Goal: Task Accomplishment & Management: Use online tool/utility

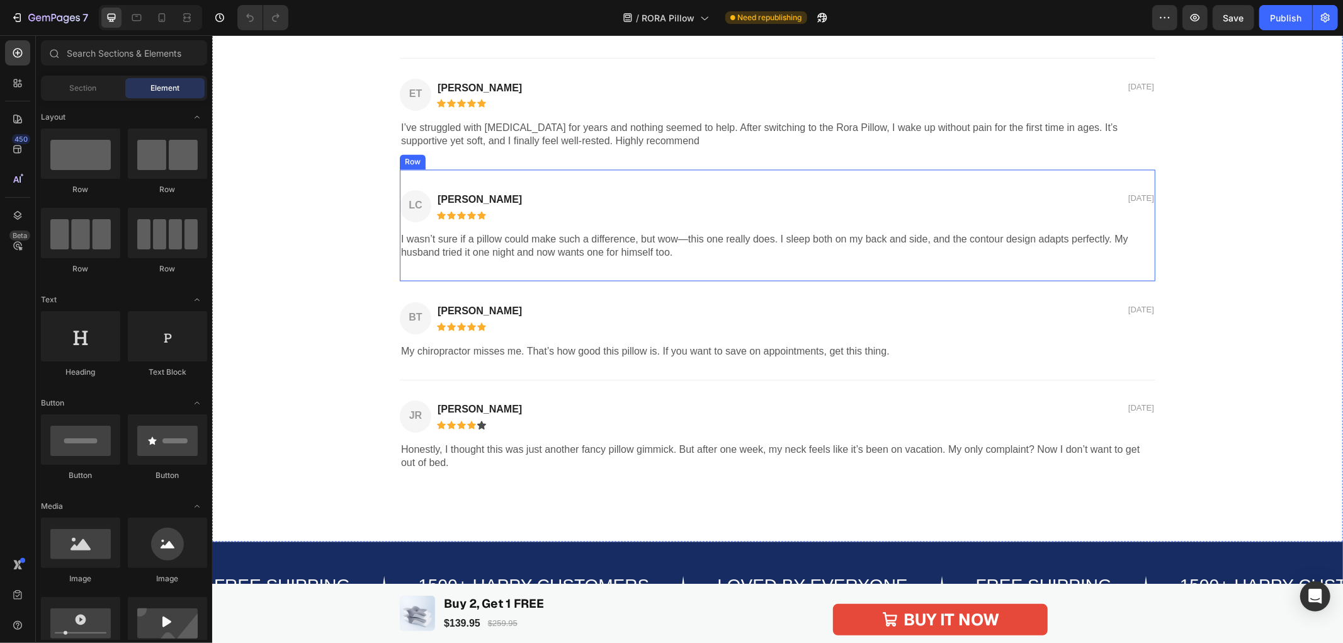
scroll to position [1958, 0]
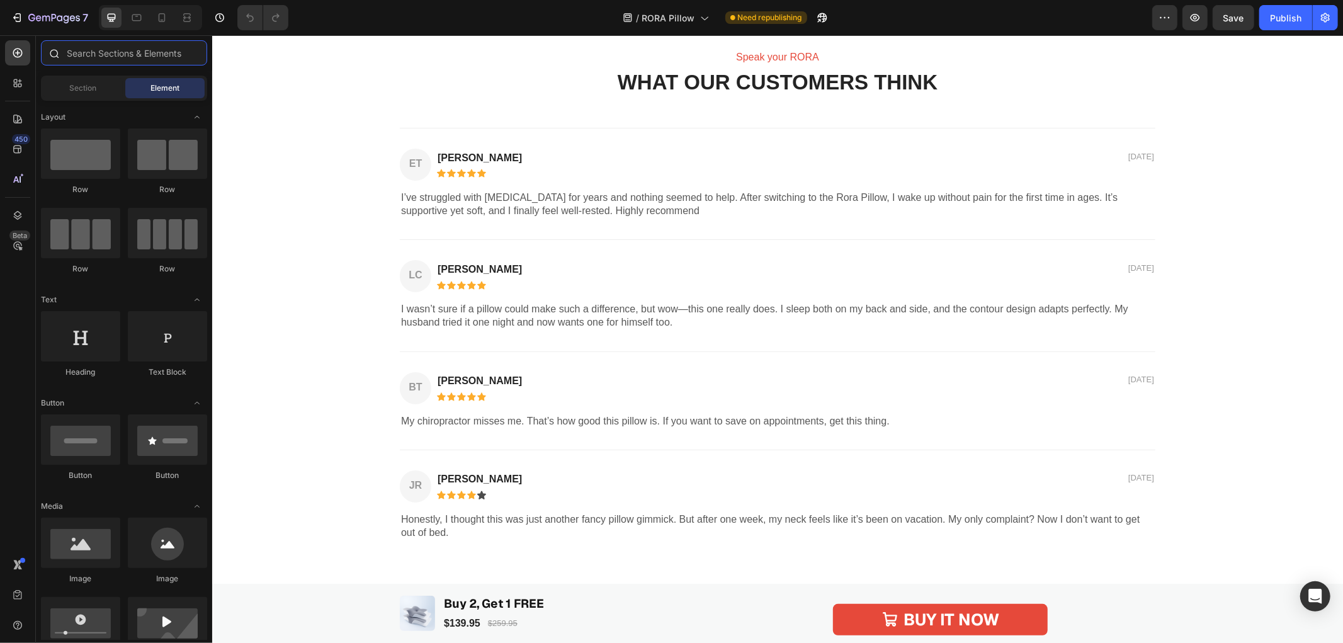
click at [72, 57] on input "text" at bounding box center [124, 52] width 166 height 25
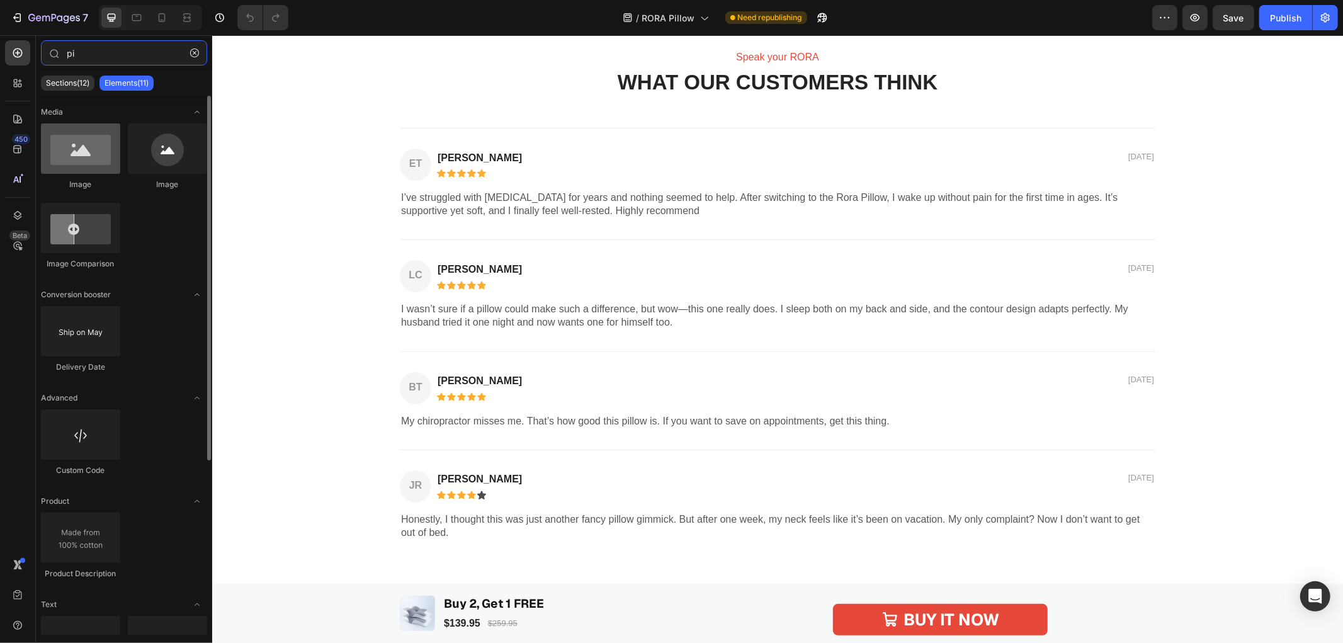
type input "pi"
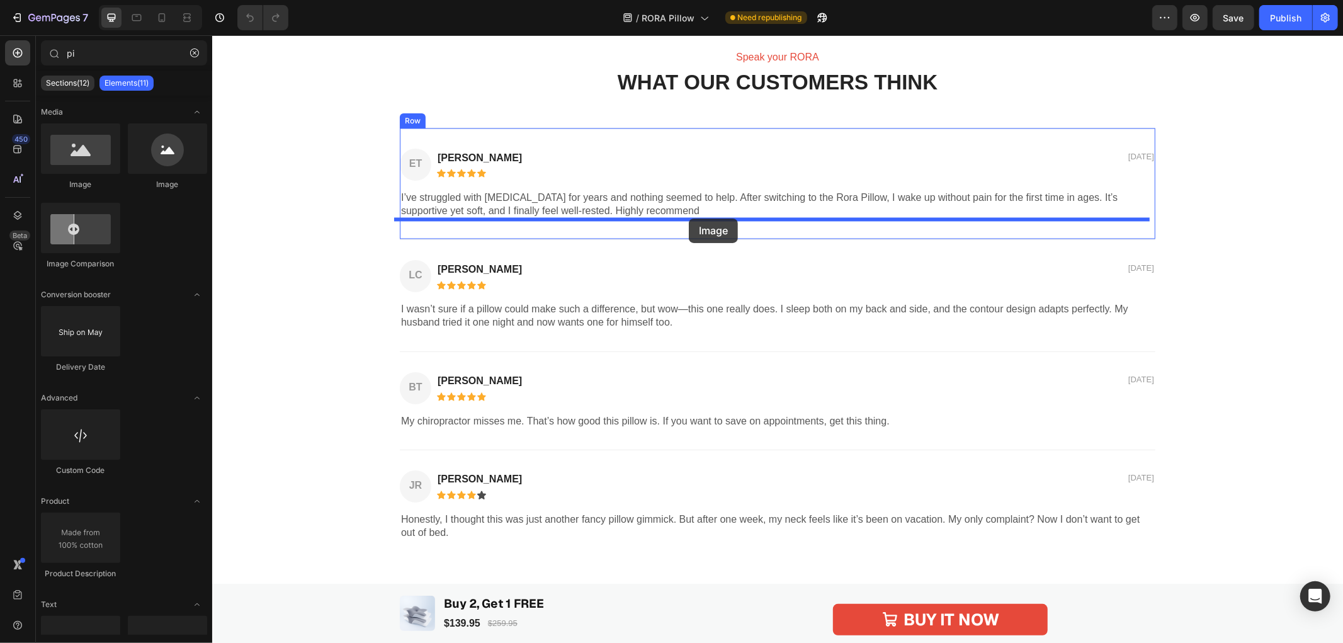
drag, startPoint x: 297, startPoint y: 184, endPoint x: 688, endPoint y: 218, distance: 392.3
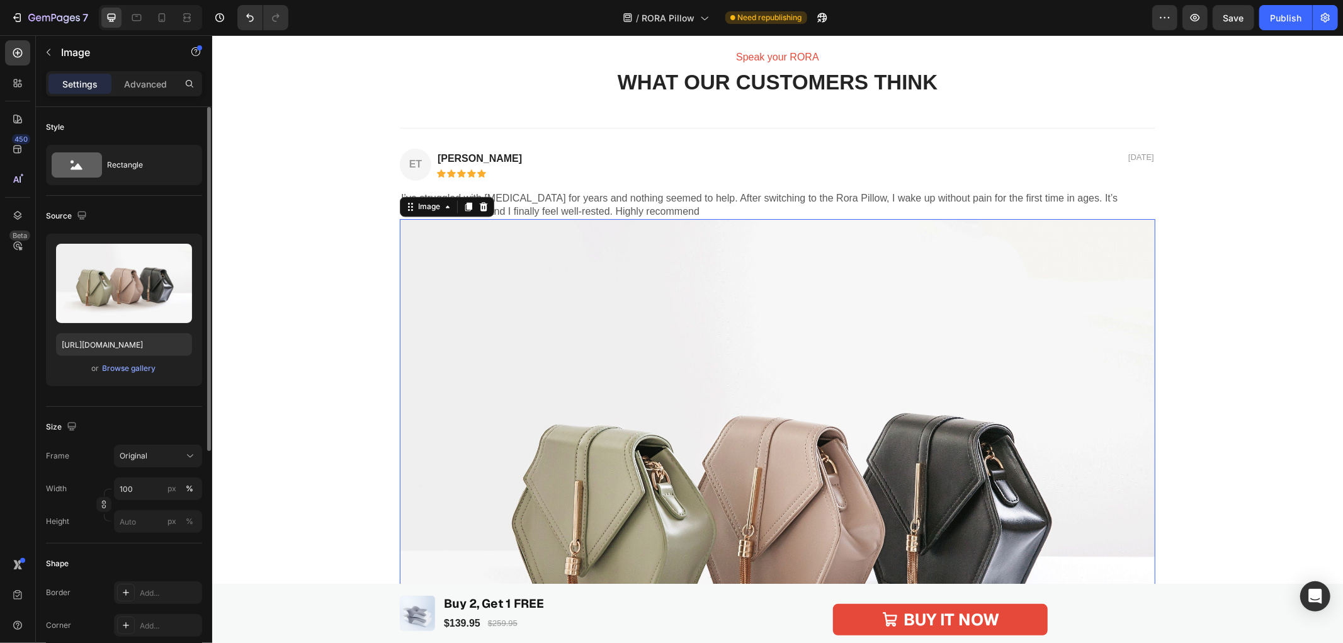
scroll to position [70, 0]
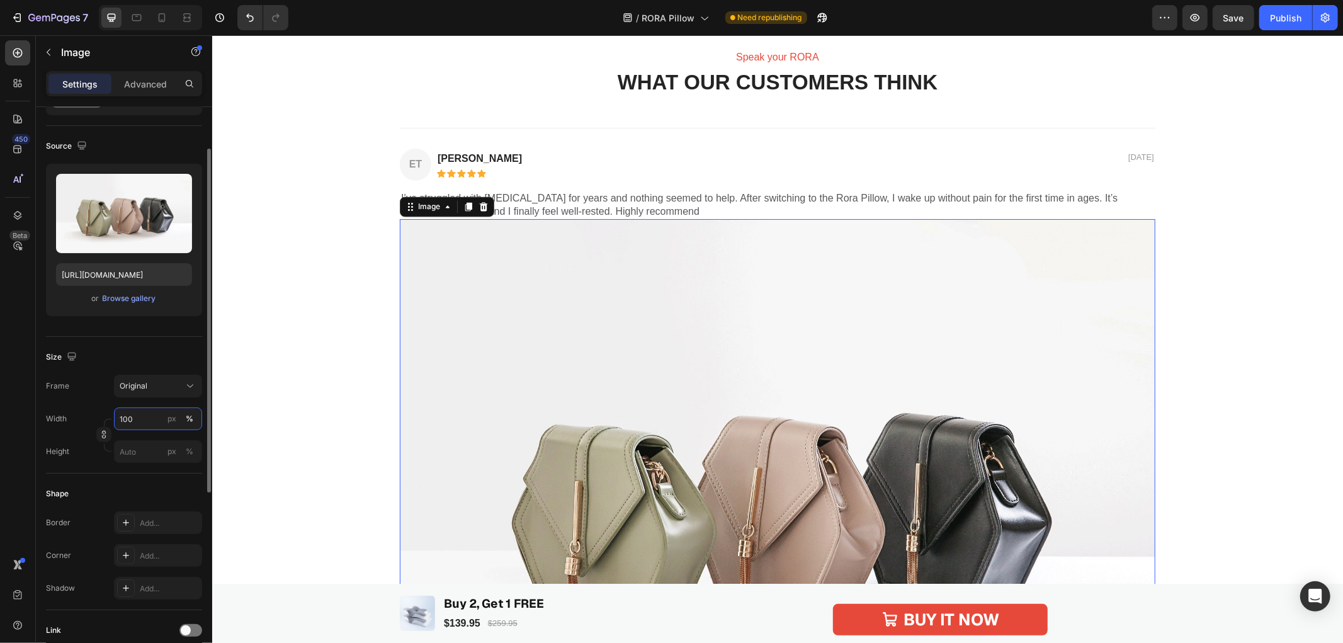
click at [141, 414] on input "100" at bounding box center [158, 418] width 88 height 23
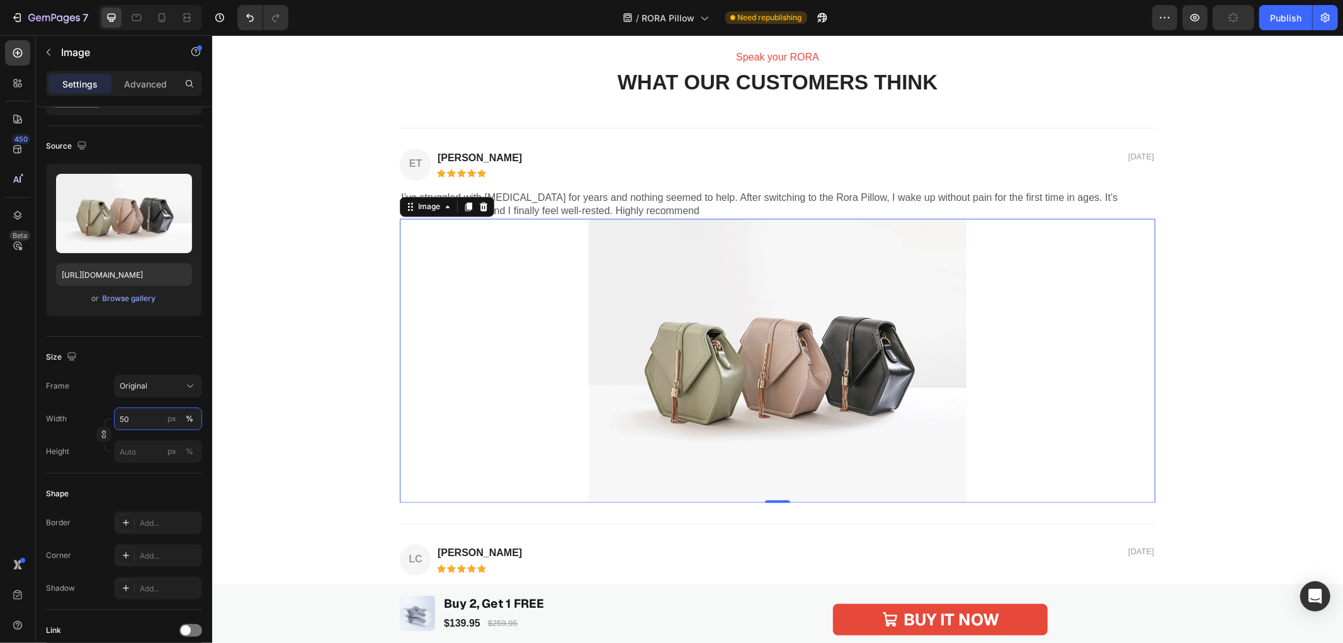
type input "50"
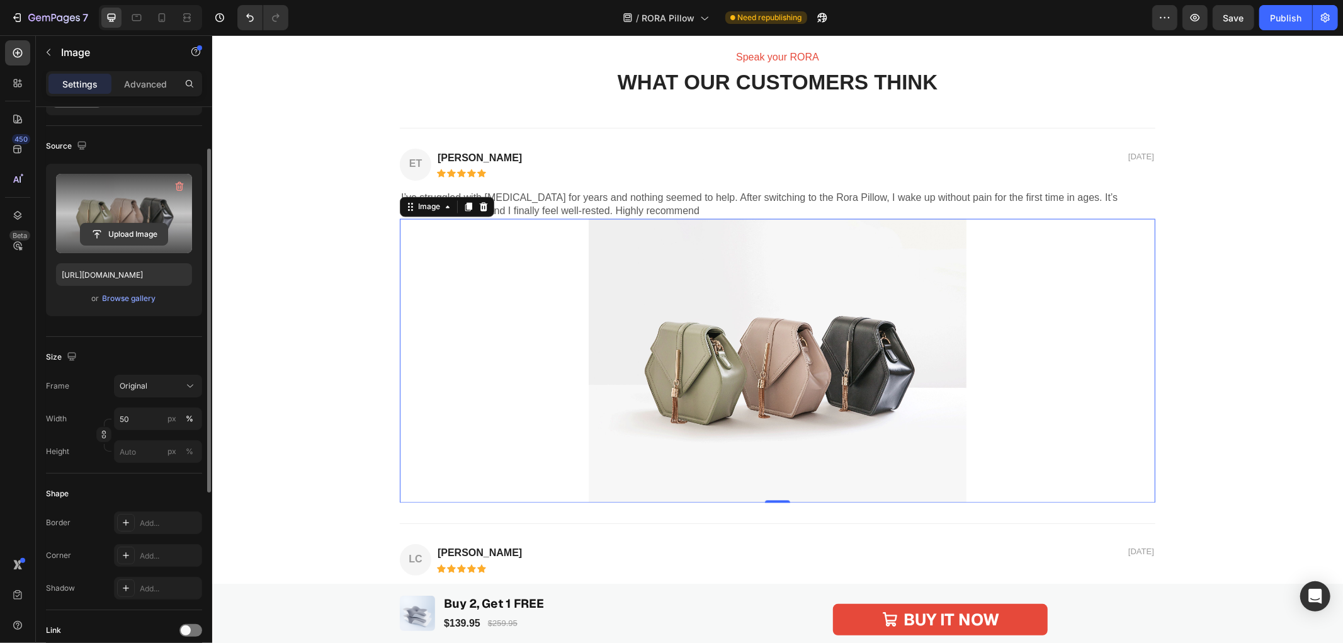
click at [120, 229] on input "file" at bounding box center [124, 233] width 87 height 21
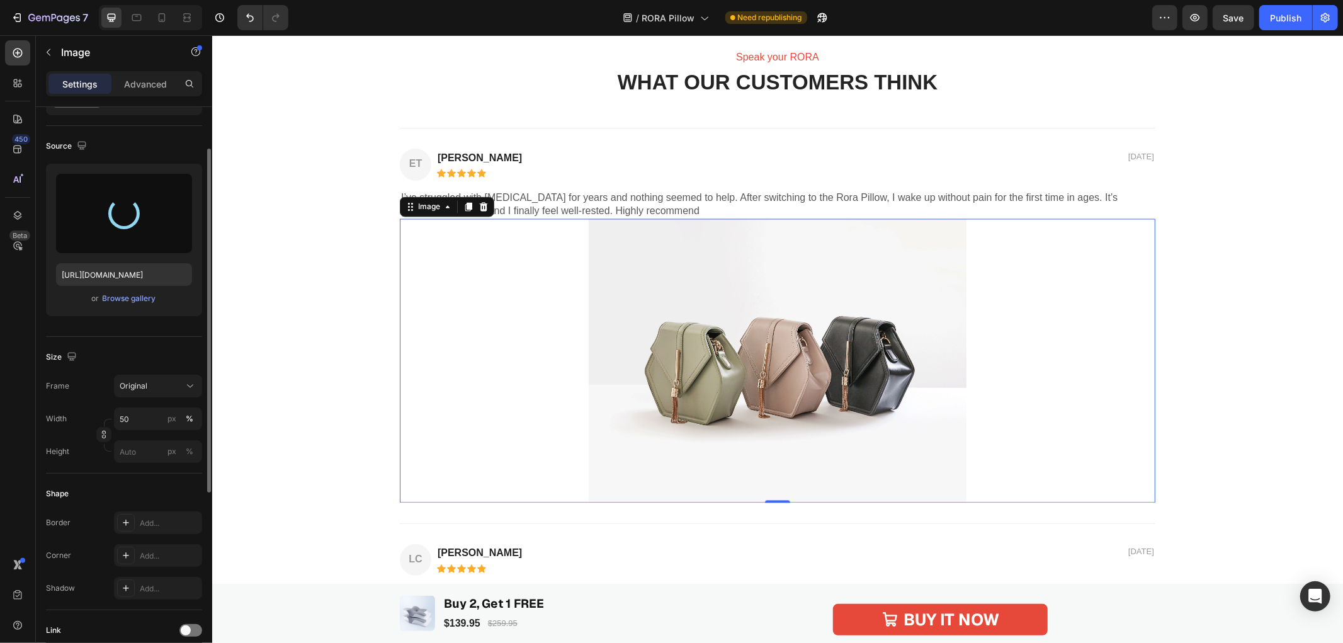
type input "https://cdn.shopify.com/s/files/1/0718/5930/6667/files/gempages_580878038674178…"
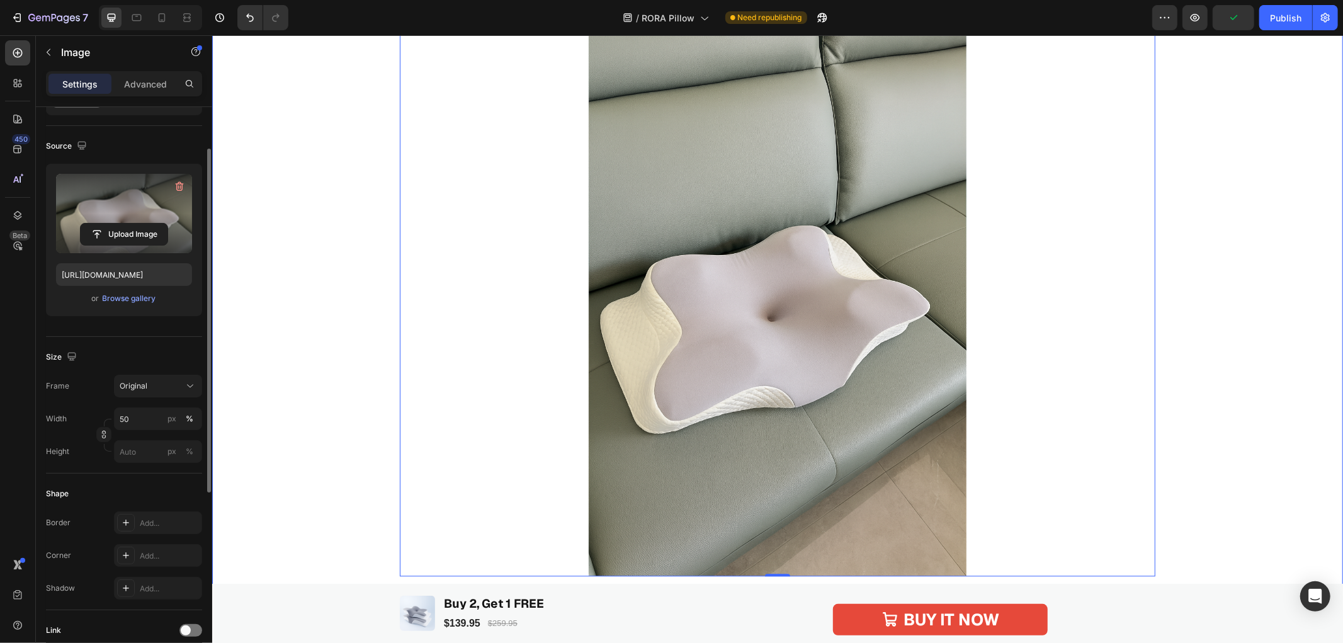
scroll to position [2238, 0]
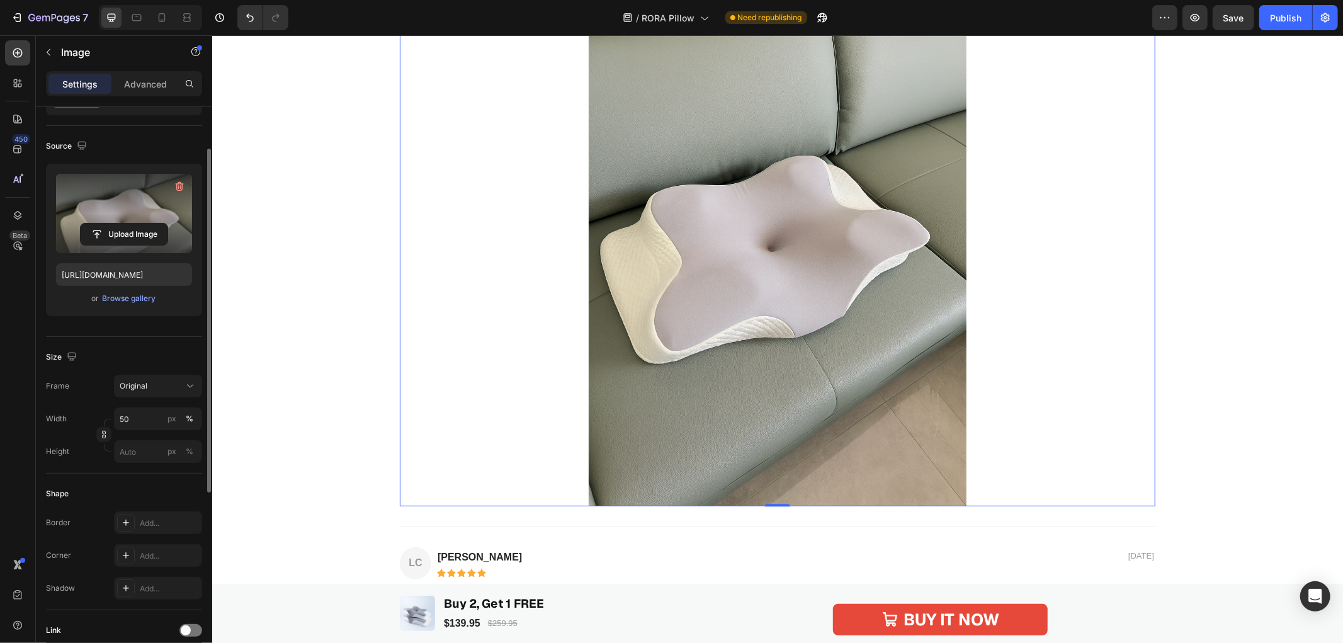
click at [848, 324] on img at bounding box center [777, 222] width 378 height 566
drag, startPoint x: 137, startPoint y: 423, endPoint x: 171, endPoint y: 436, distance: 36.5
click at [137, 423] on input "50" at bounding box center [158, 418] width 88 height 23
type input "5"
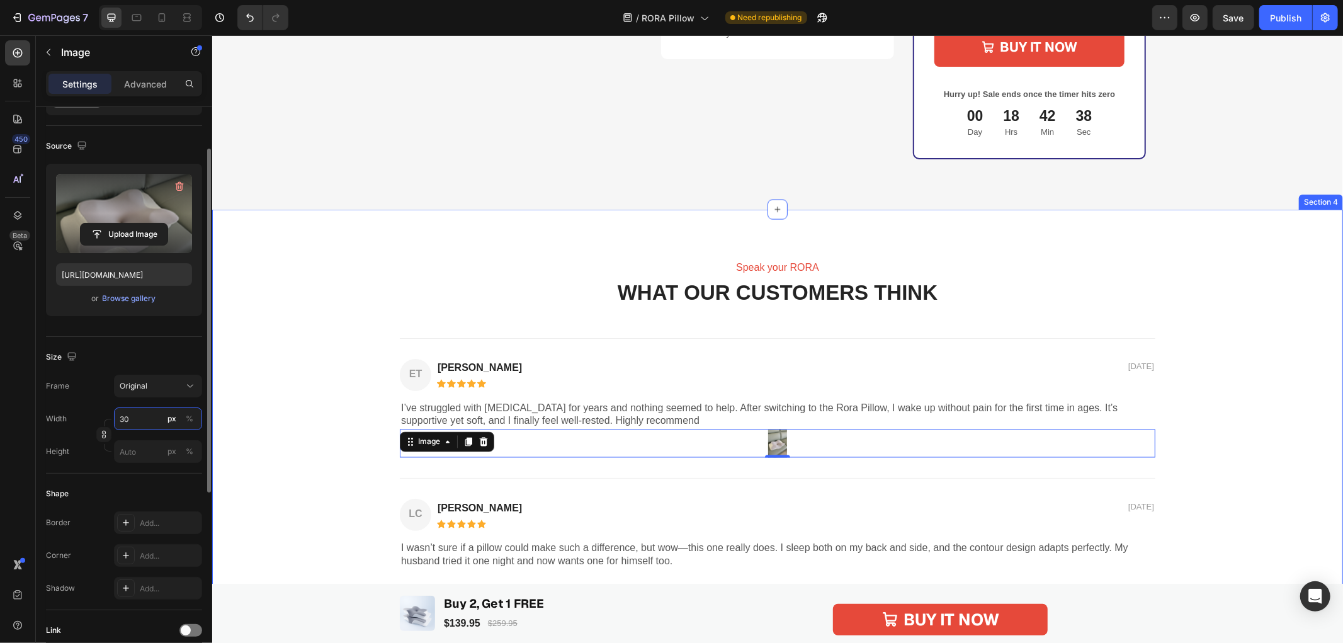
scroll to position [1818, 0]
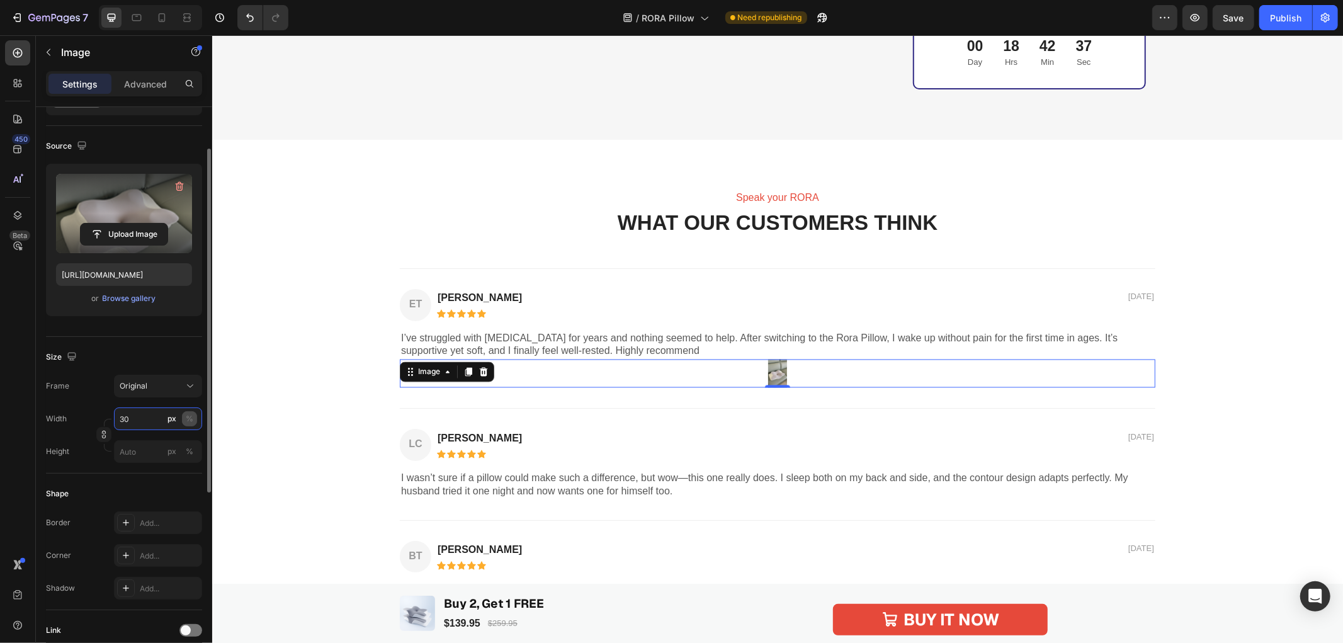
type input "30"
click at [190, 418] on div "%" at bounding box center [190, 418] width 8 height 11
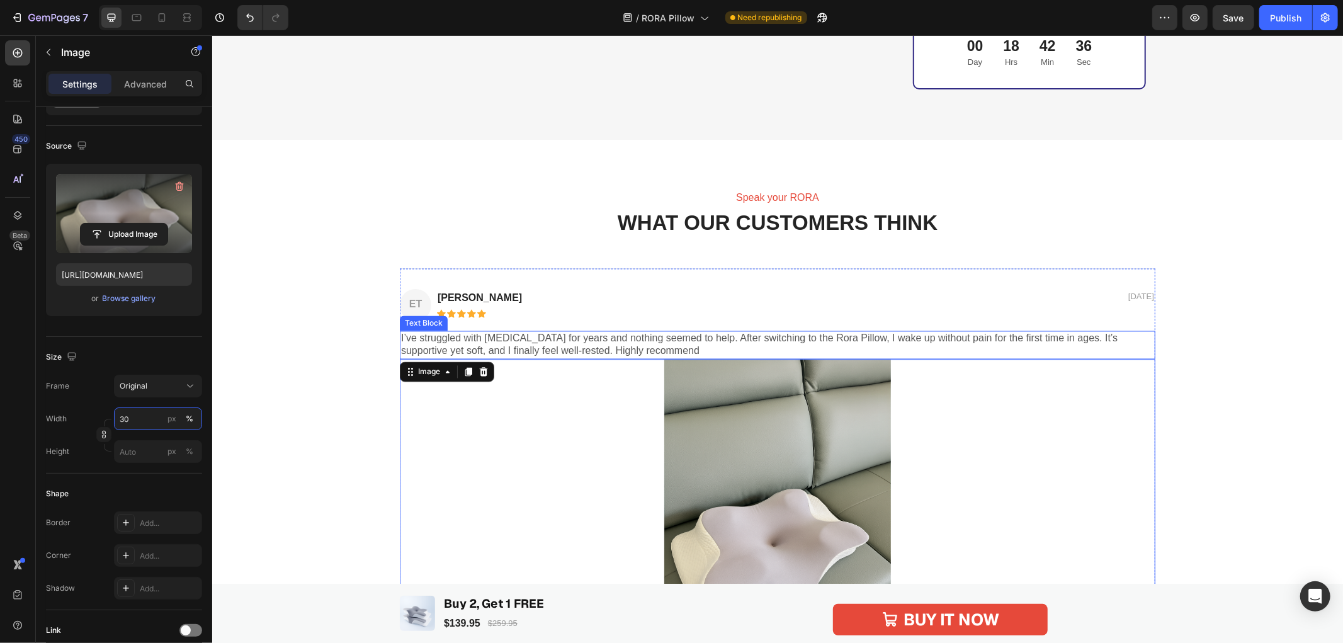
scroll to position [2098, 0]
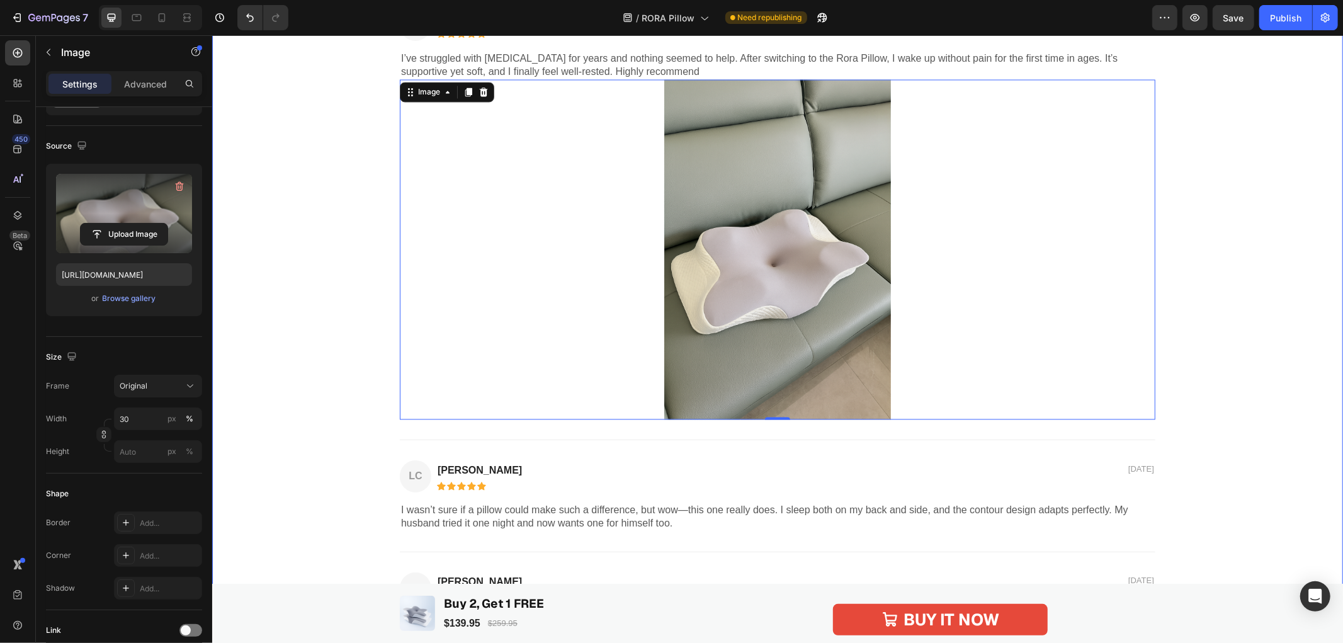
click at [1251, 275] on div "Speak your RORA Text Block WHAT OUR CUSTOMERS THINK Heading ET Text Block Emma …" at bounding box center [776, 334] width 1105 height 851
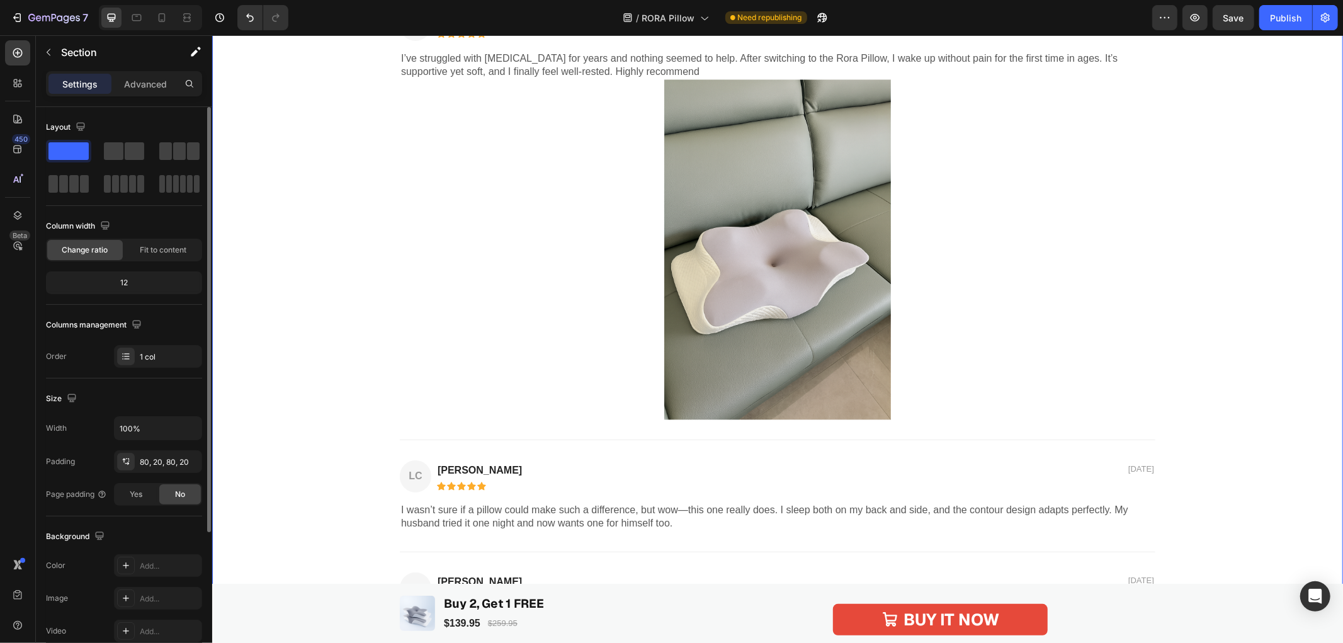
scroll to position [1958, 0]
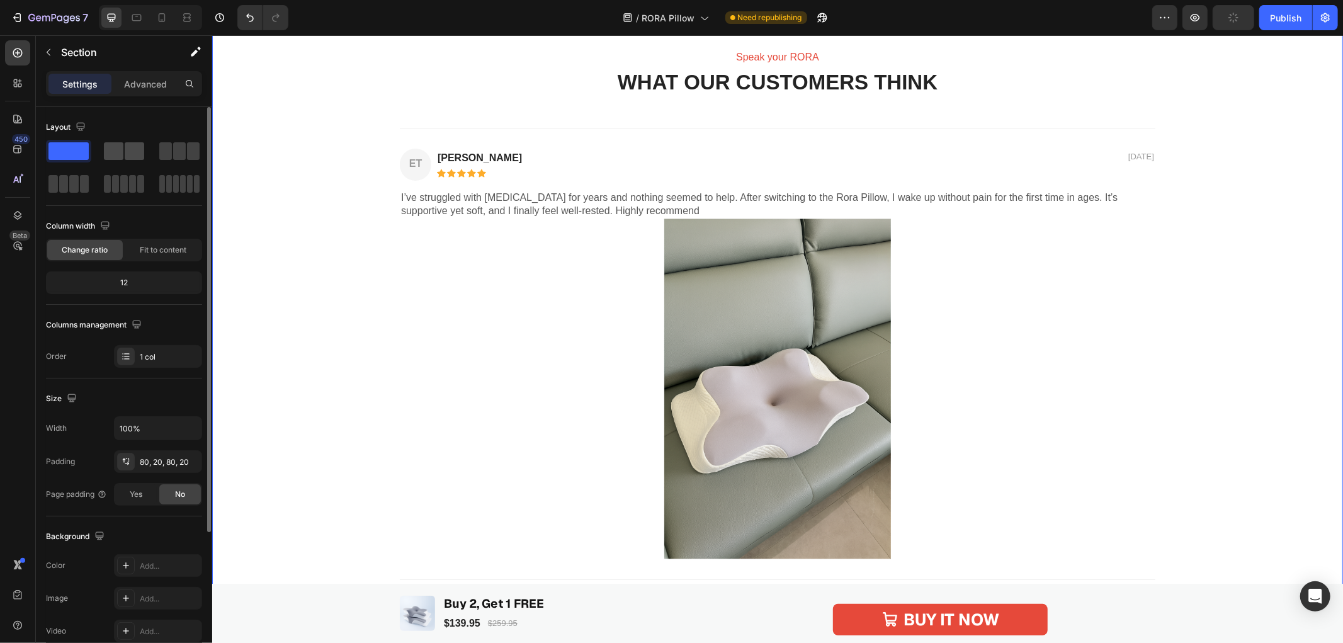
click at [113, 149] on span at bounding box center [114, 151] width 20 height 18
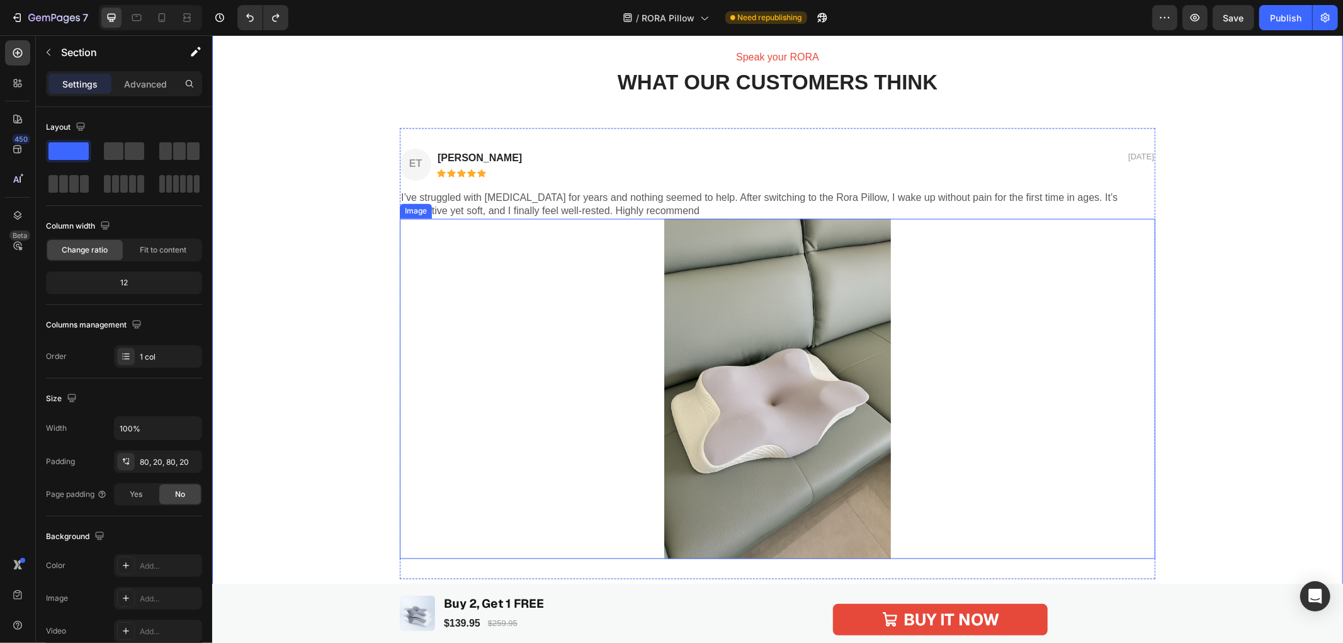
click at [533, 340] on div at bounding box center [776, 388] width 755 height 340
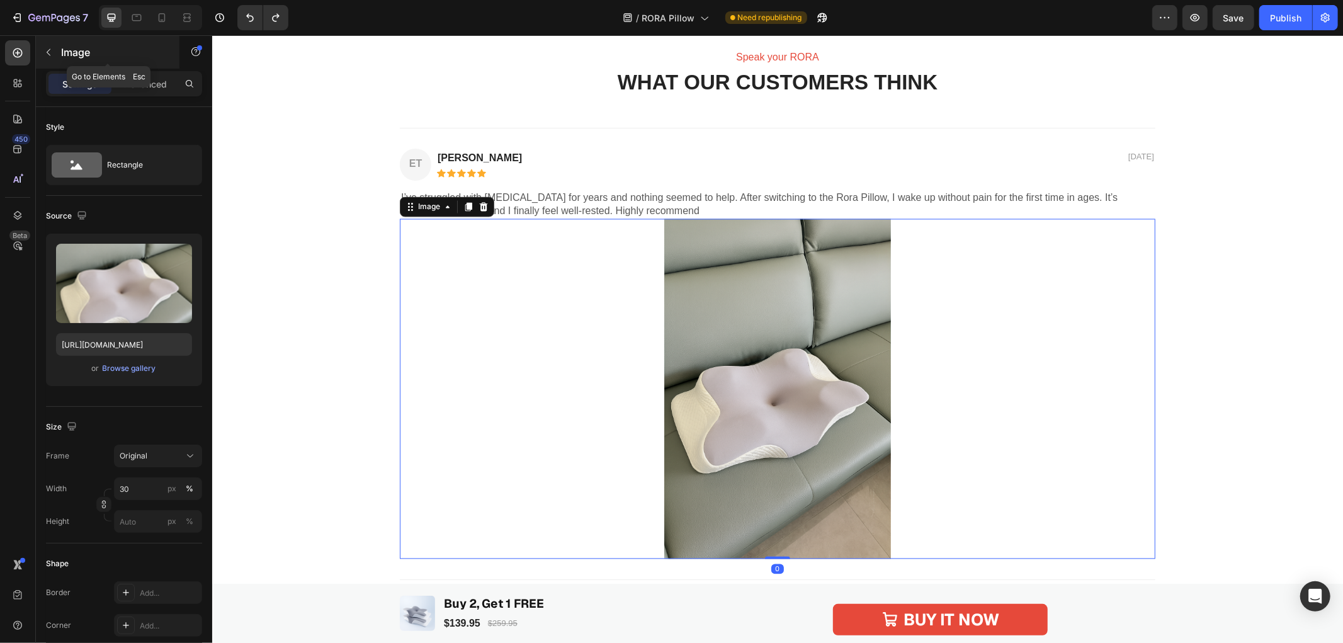
click at [55, 55] on button "button" at bounding box center [48, 52] width 20 height 20
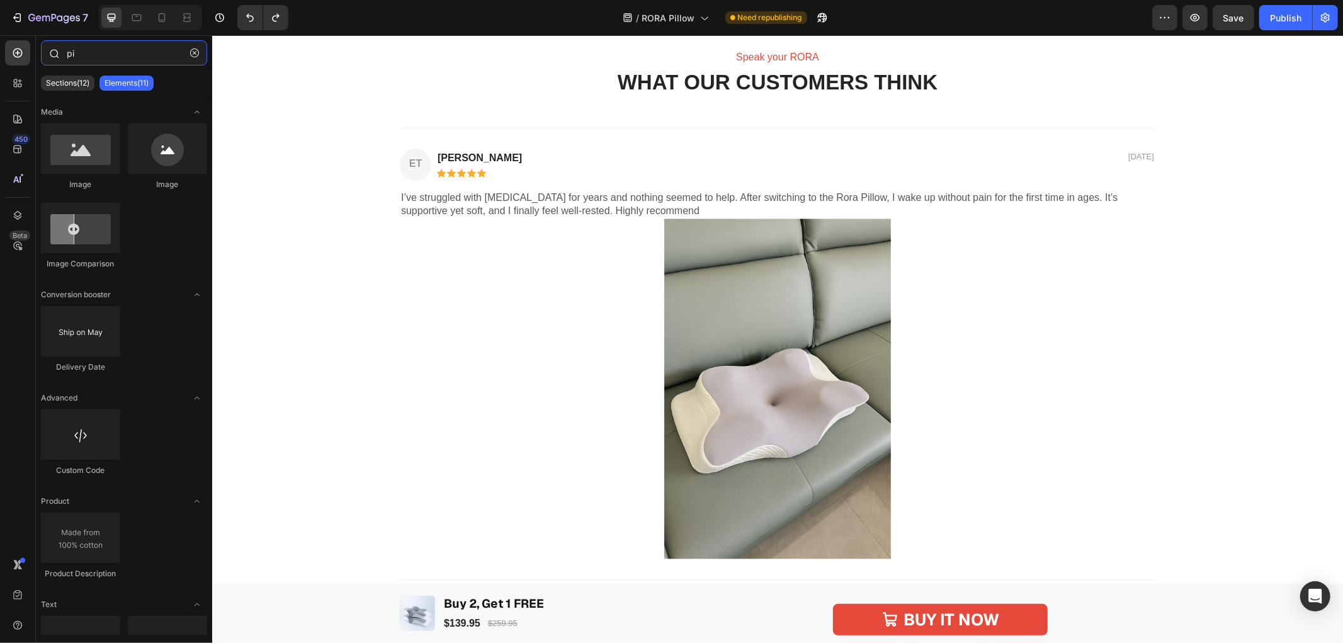
click at [93, 60] on input "pi" at bounding box center [124, 52] width 166 height 25
type input "p"
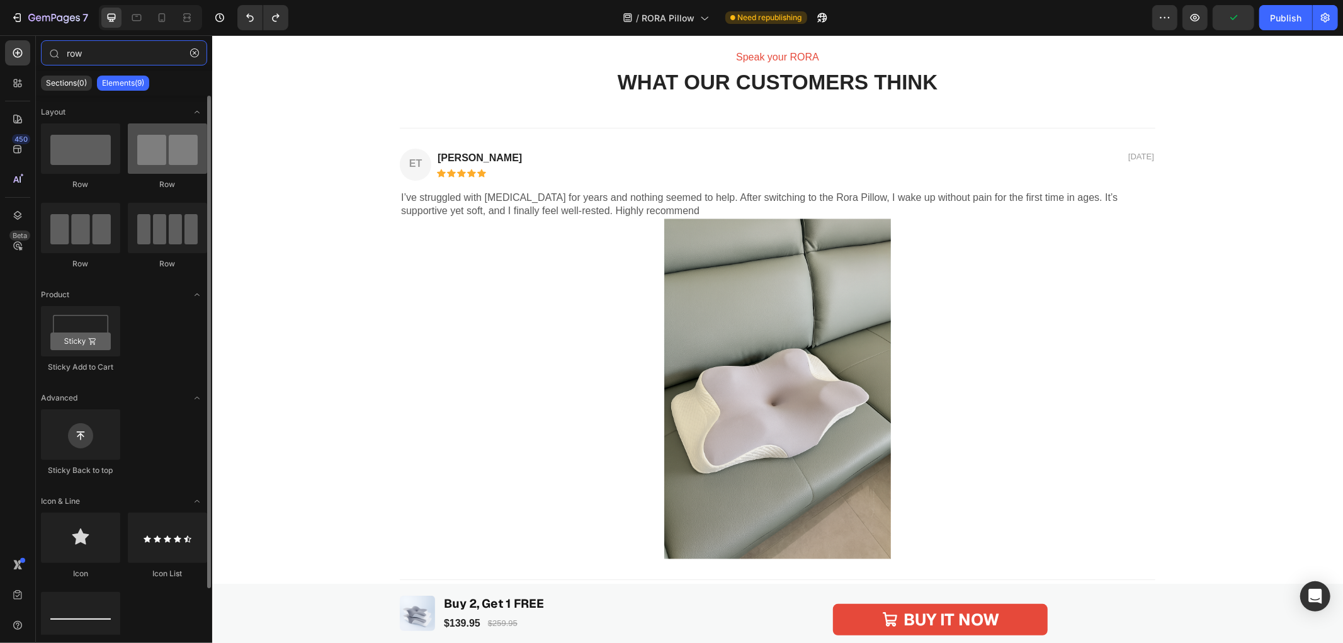
type input "row"
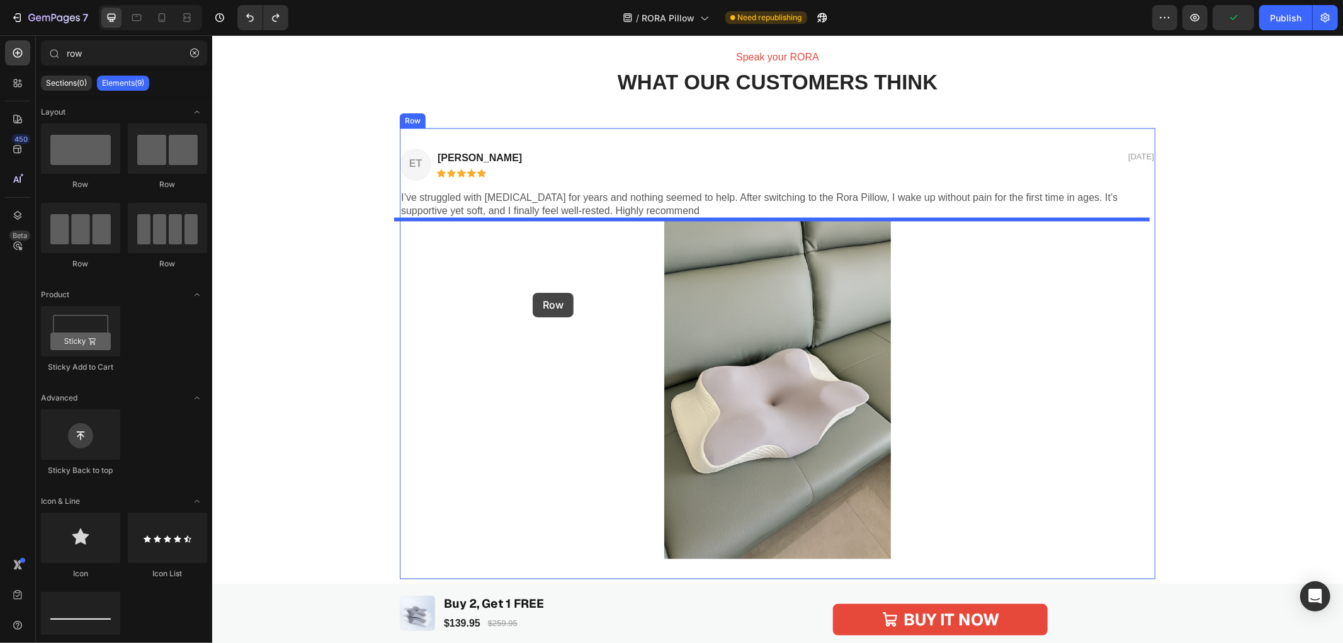
drag, startPoint x: 355, startPoint y: 187, endPoint x: 532, endPoint y: 292, distance: 205.7
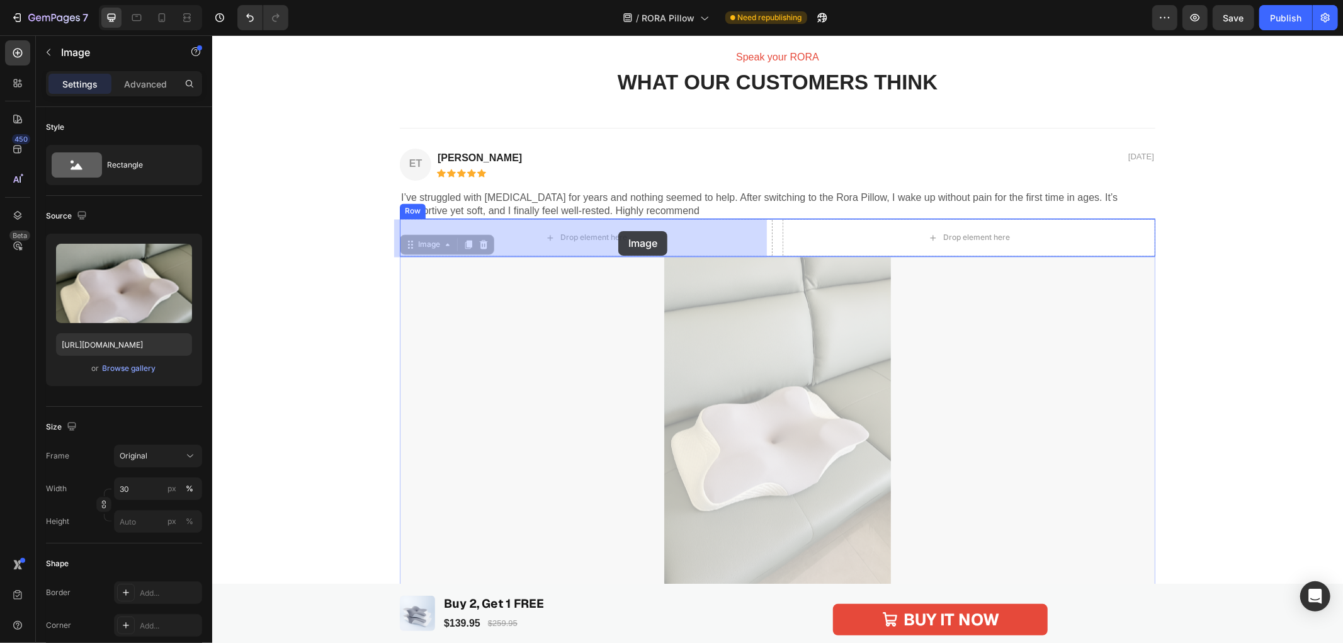
drag, startPoint x: 730, startPoint y: 334, endPoint x: 617, endPoint y: 230, distance: 152.3
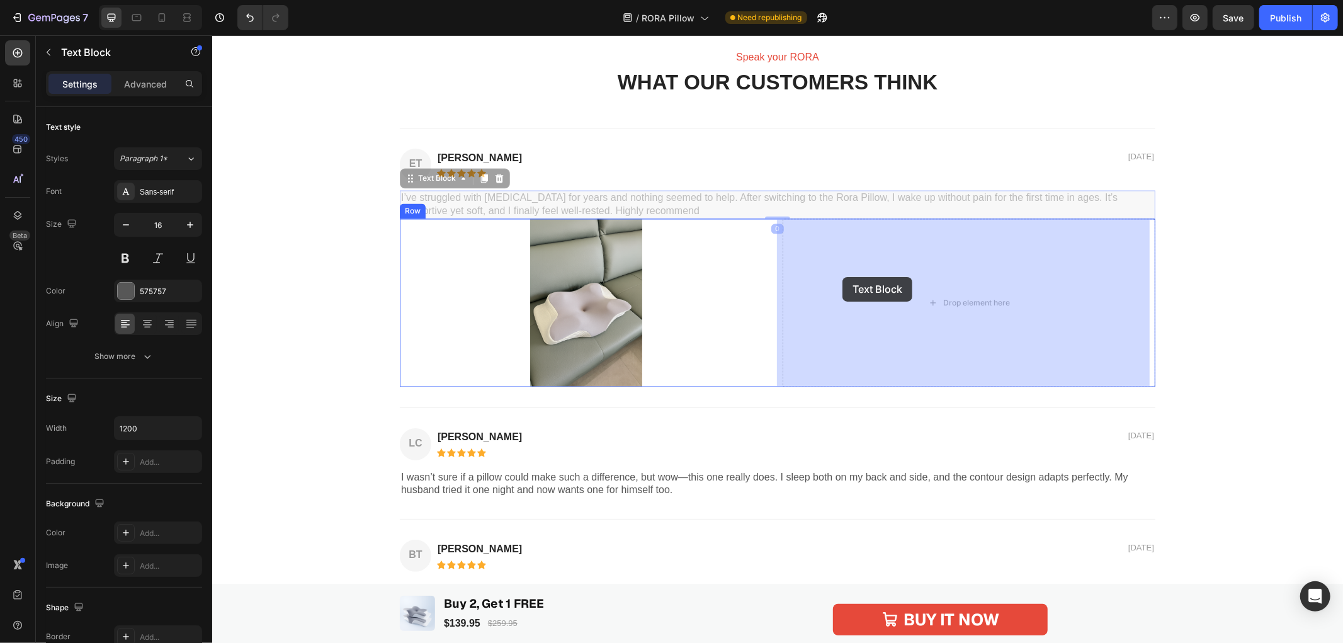
drag, startPoint x: 549, startPoint y: 200, endPoint x: 820, endPoint y: 269, distance: 279.4
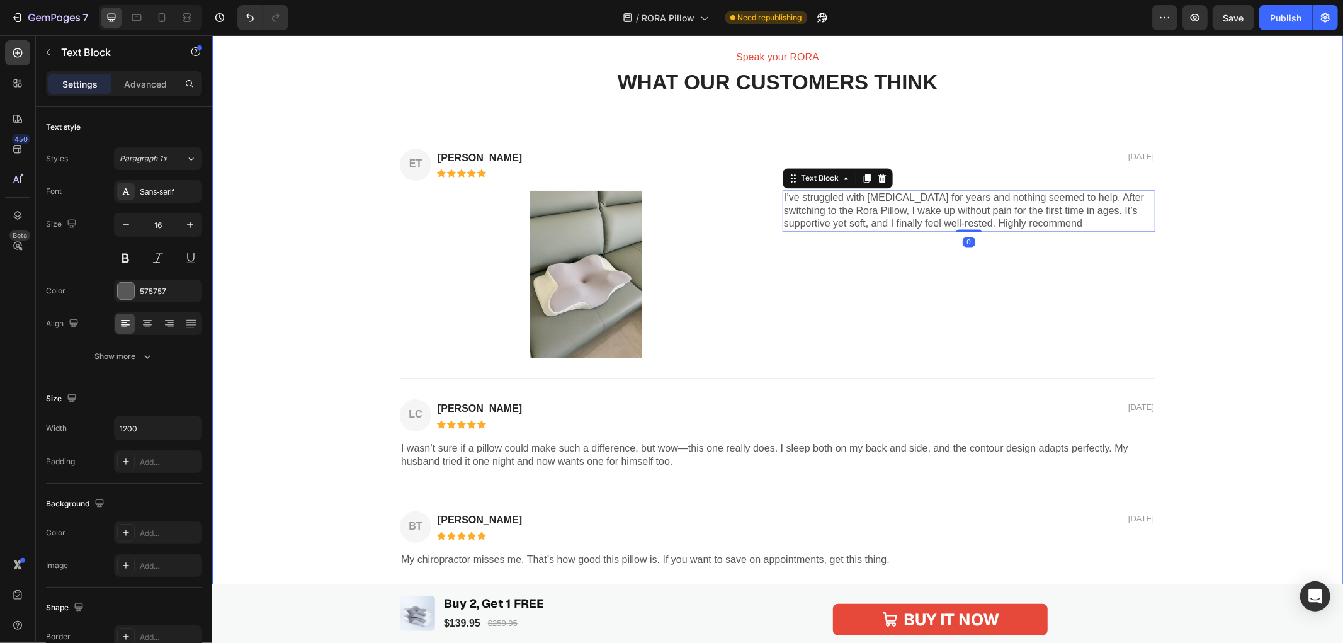
click at [1232, 303] on div "Speak your RORA Text Block WHAT OUR CUSTOMERS THINK Heading ET Text Block Emma …" at bounding box center [776, 374] width 1105 height 650
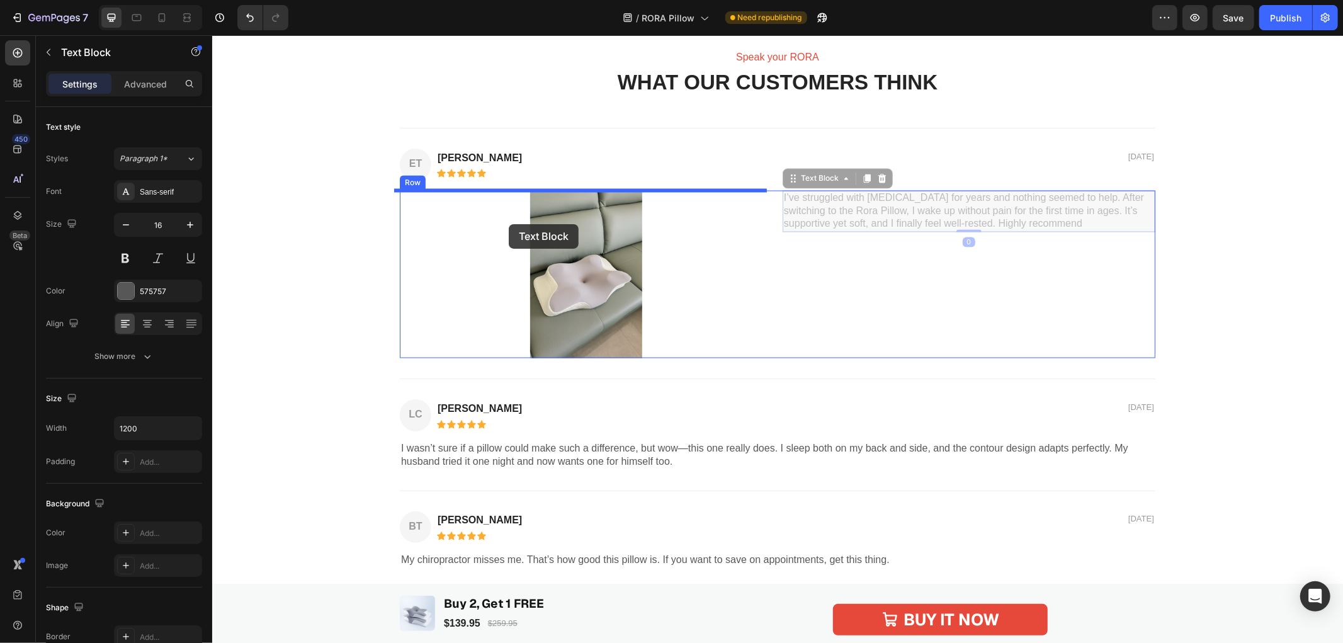
drag, startPoint x: 895, startPoint y: 210, endPoint x: 508, endPoint y: 223, distance: 387.3
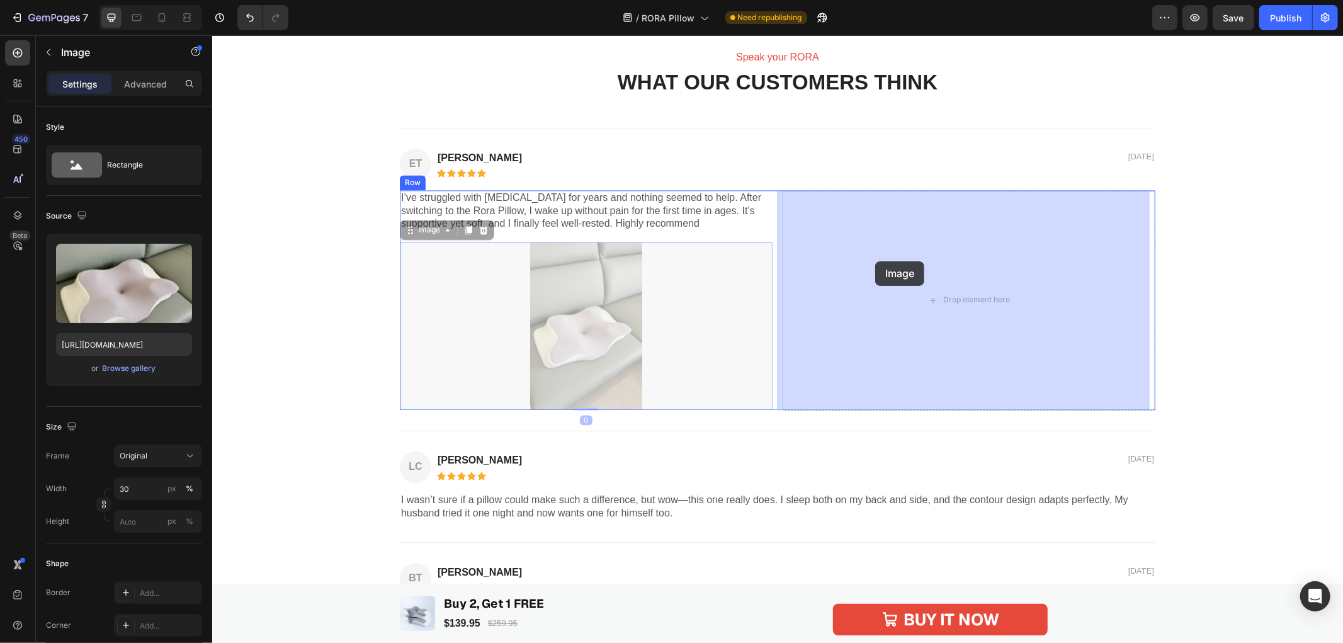
drag, startPoint x: 600, startPoint y: 300, endPoint x: 874, endPoint y: 261, distance: 276.7
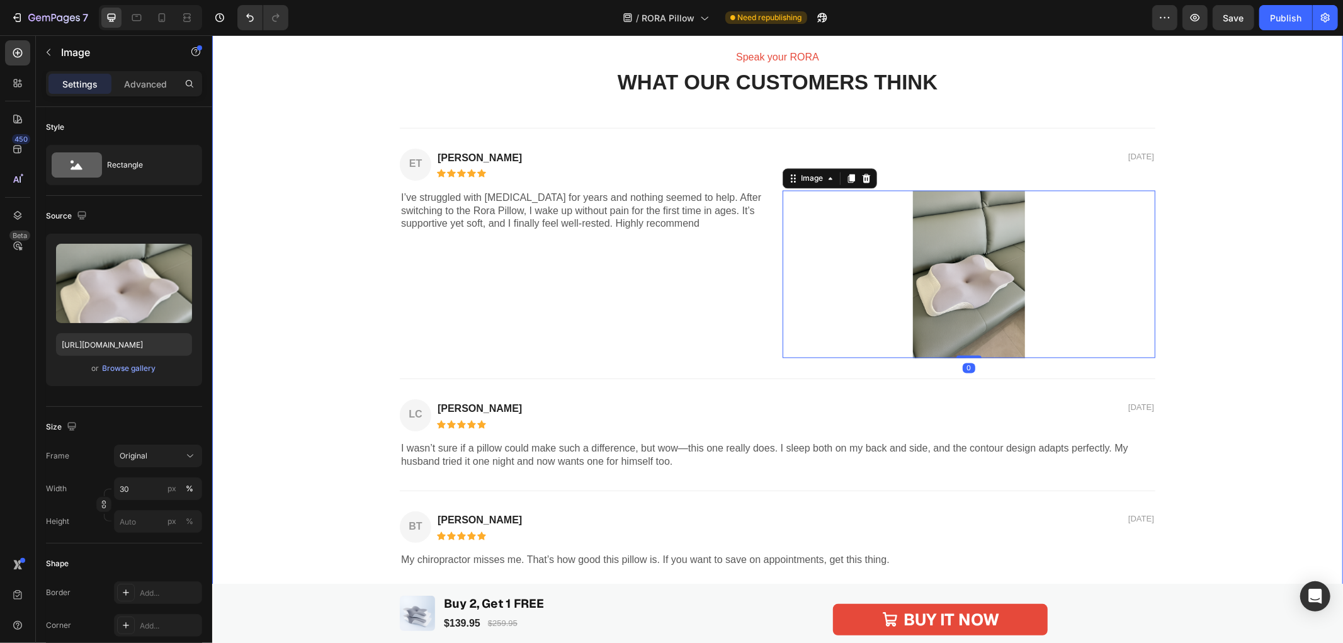
click at [1277, 290] on div "Speak your RORA Text Block WHAT OUR CUSTOMERS THINK Heading ET Text Block Emma …" at bounding box center [776, 374] width 1105 height 650
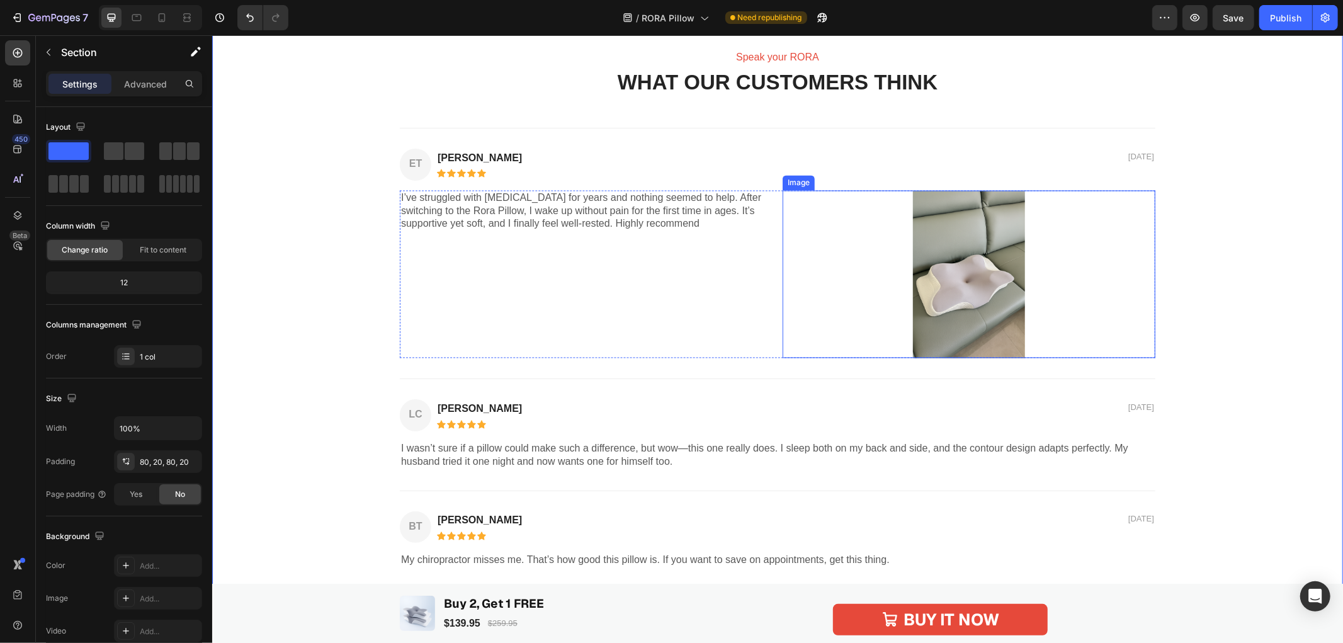
click at [867, 256] on div at bounding box center [968, 273] width 373 height 167
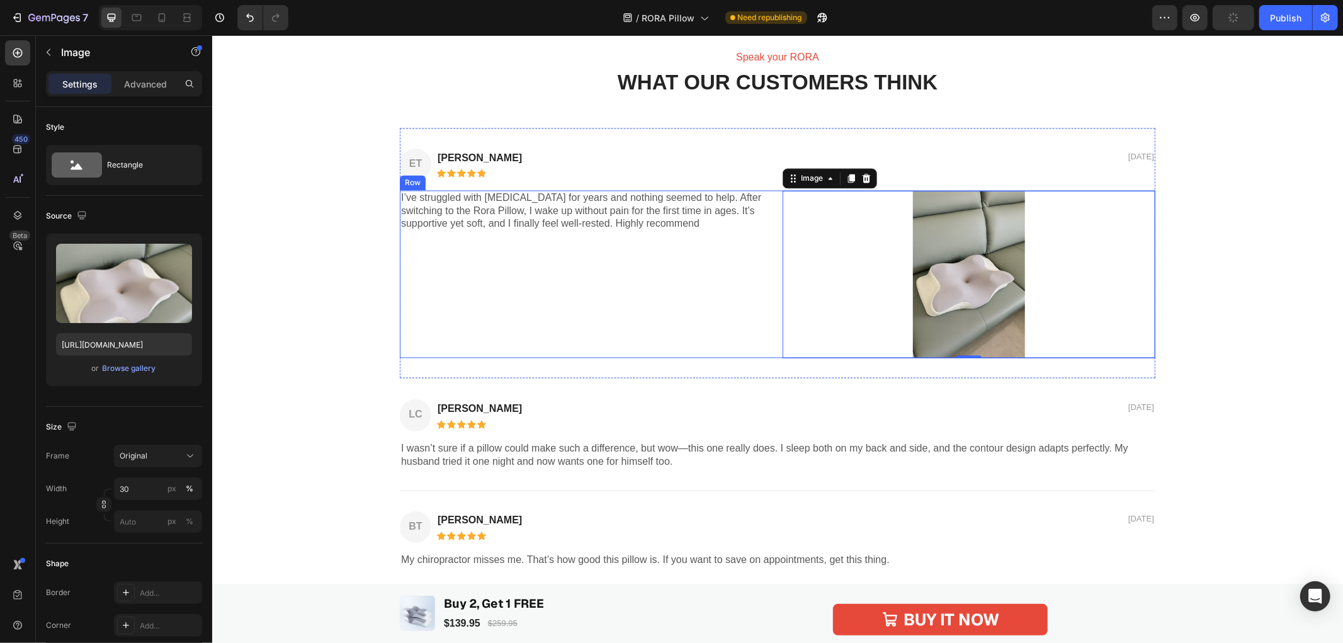
click at [698, 291] on div "I’ve struggled with neck stiffness for years and nothing seemed to help. After …" at bounding box center [585, 273] width 373 height 167
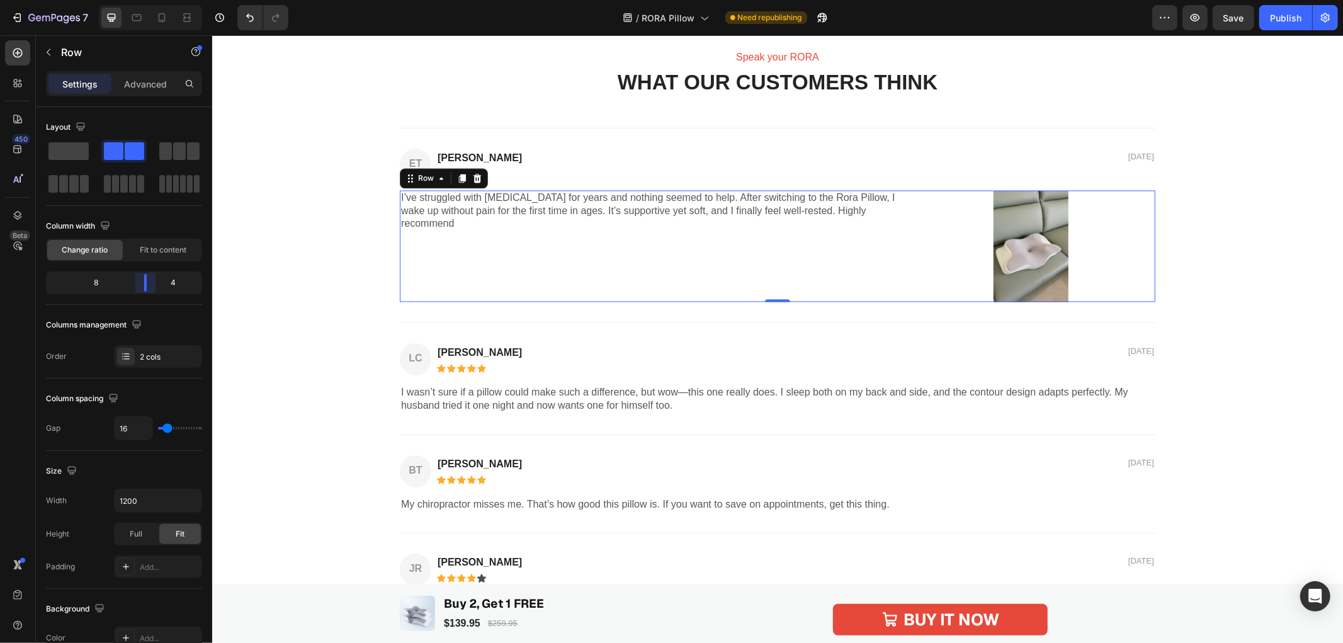
drag, startPoint x: 123, startPoint y: 283, endPoint x: 152, endPoint y: 282, distance: 29.6
click at [152, 0] on body "7 / RORA Pillow Need republishing Preview Save Publish 450 Beta row Sections(0)…" at bounding box center [671, 0] width 1343 height 0
click at [1029, 242] on img at bounding box center [1030, 246] width 74 height 112
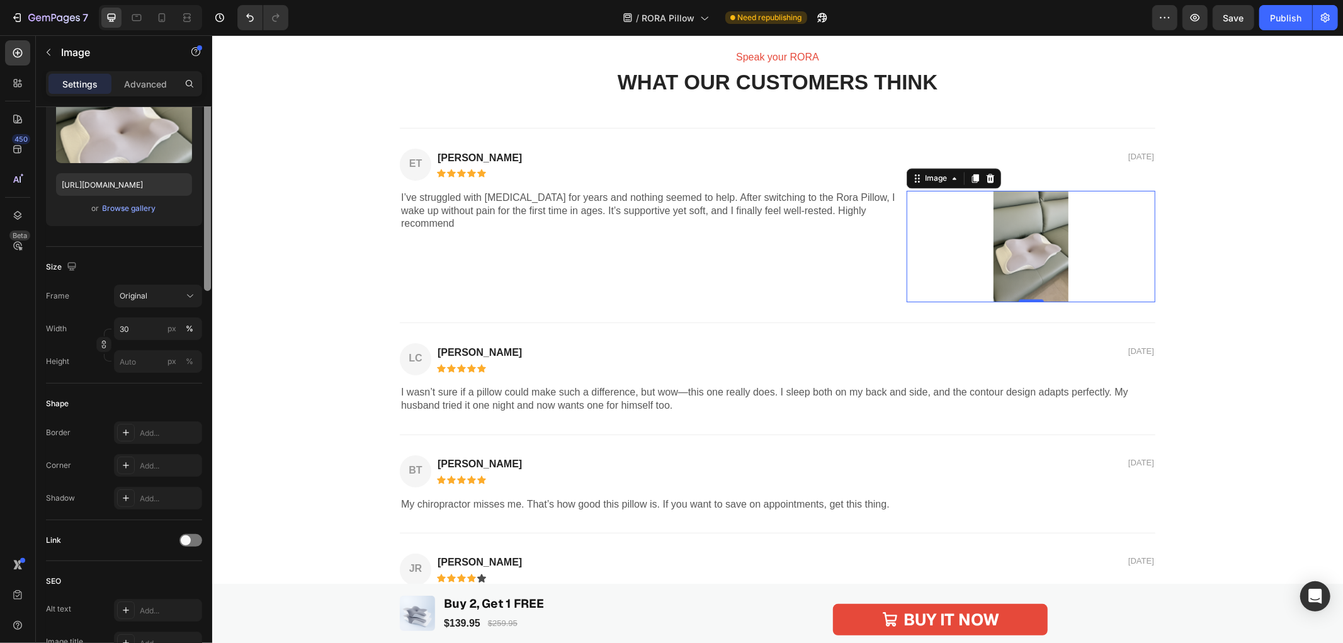
scroll to position [0, 0]
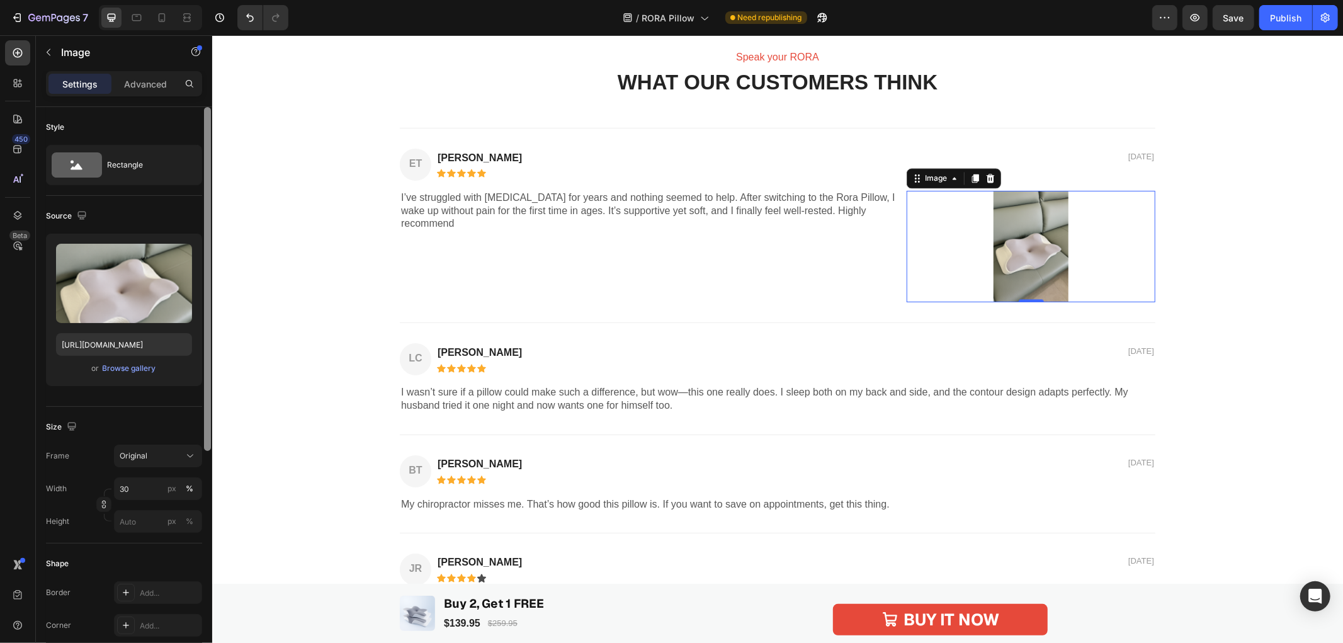
drag, startPoint x: 209, startPoint y: 253, endPoint x: 205, endPoint y: 134, distance: 119.0
click at [205, 134] on div at bounding box center [207, 279] width 7 height 344
click at [137, 493] on input "30" at bounding box center [158, 488] width 88 height 23
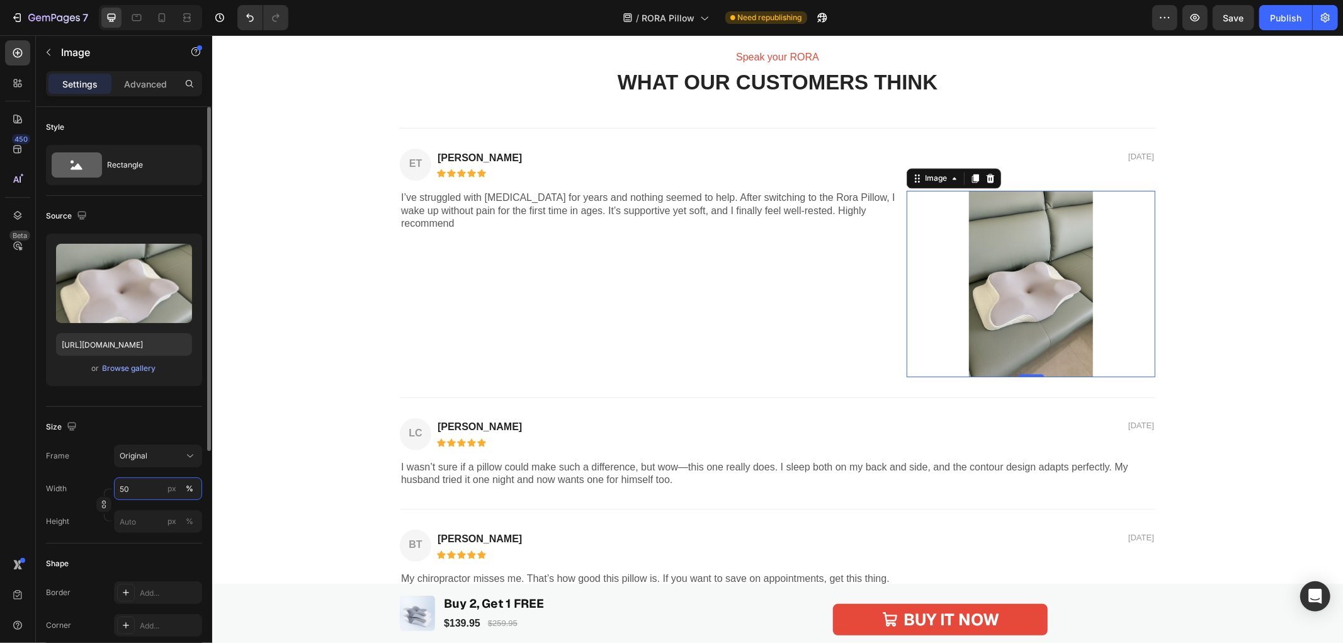
type input "5"
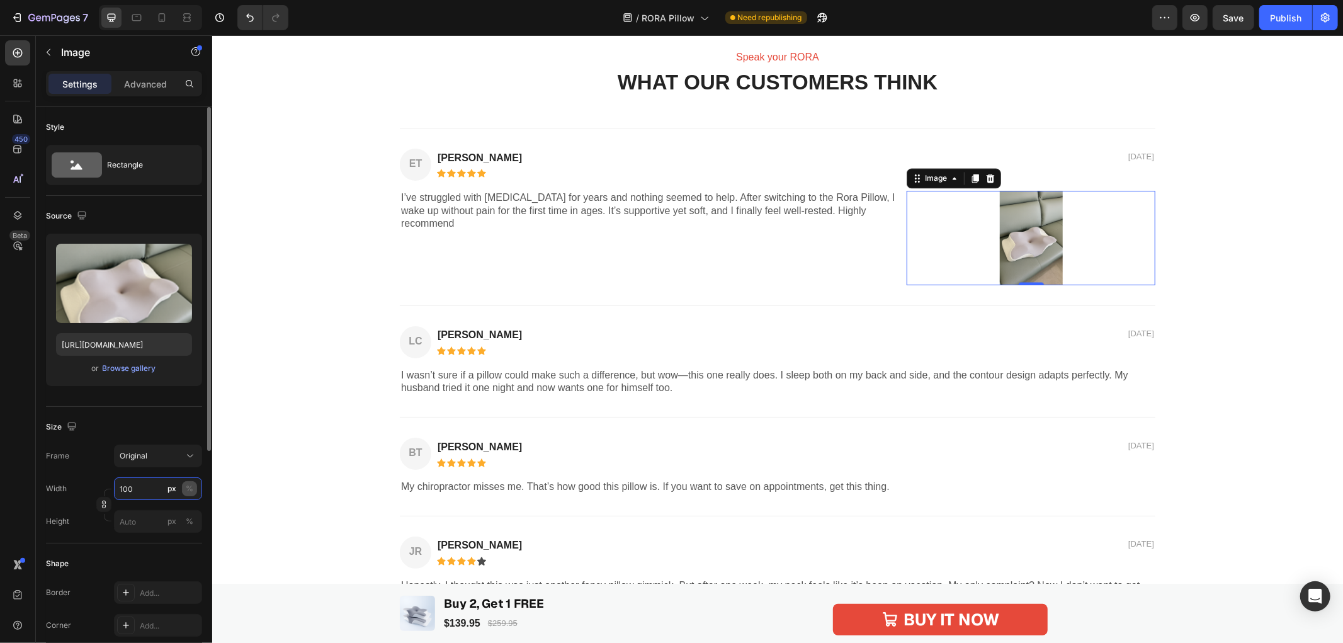
type input "100"
click at [188, 486] on div "%" at bounding box center [190, 488] width 8 height 11
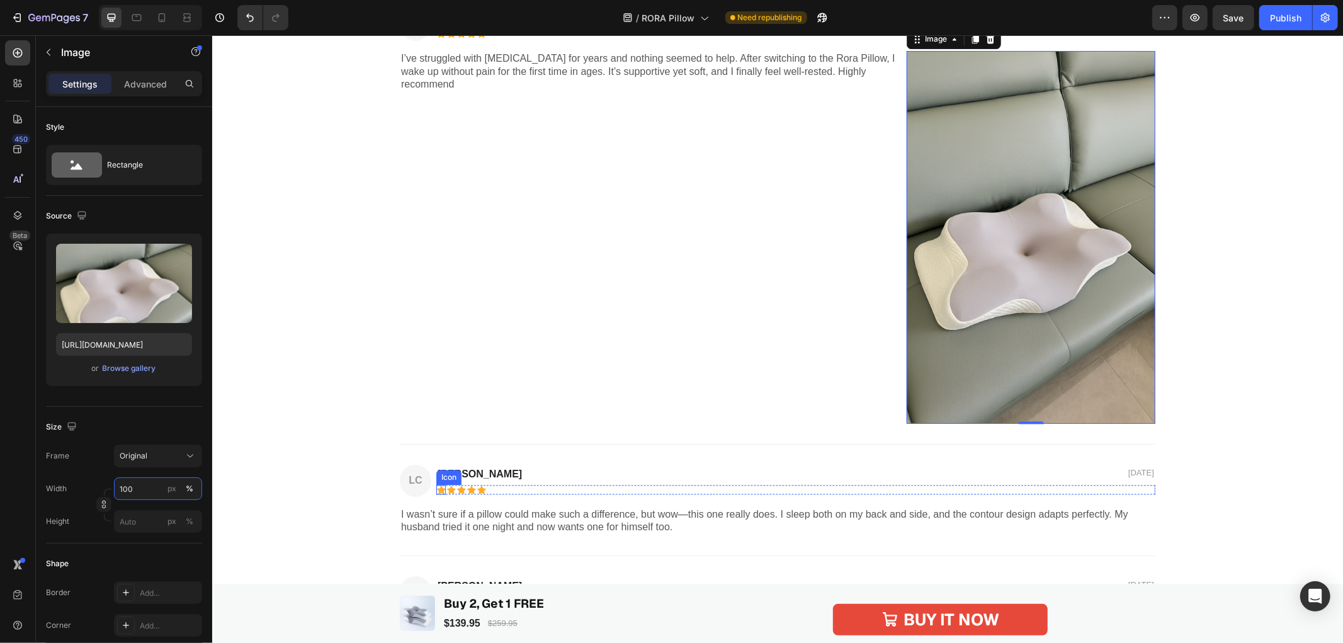
scroll to position [2028, 0]
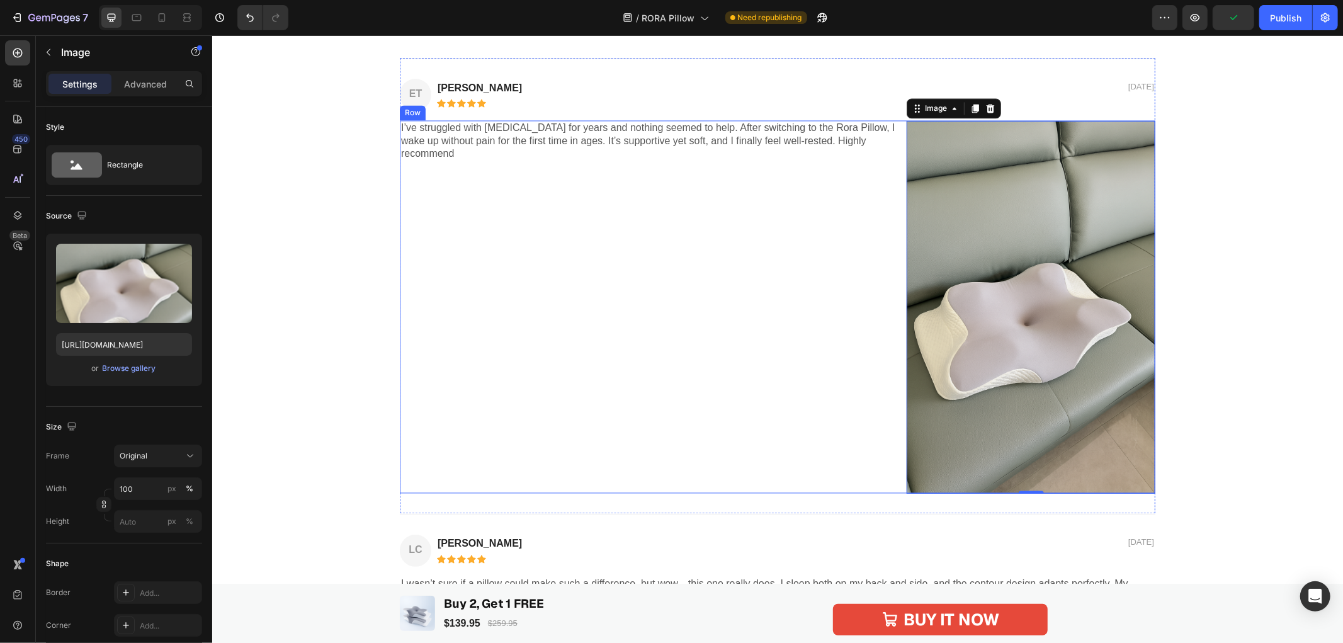
click at [461, 154] on p "I’ve struggled with neck stiffness for years and nothing seemed to help. After …" at bounding box center [647, 140] width 494 height 39
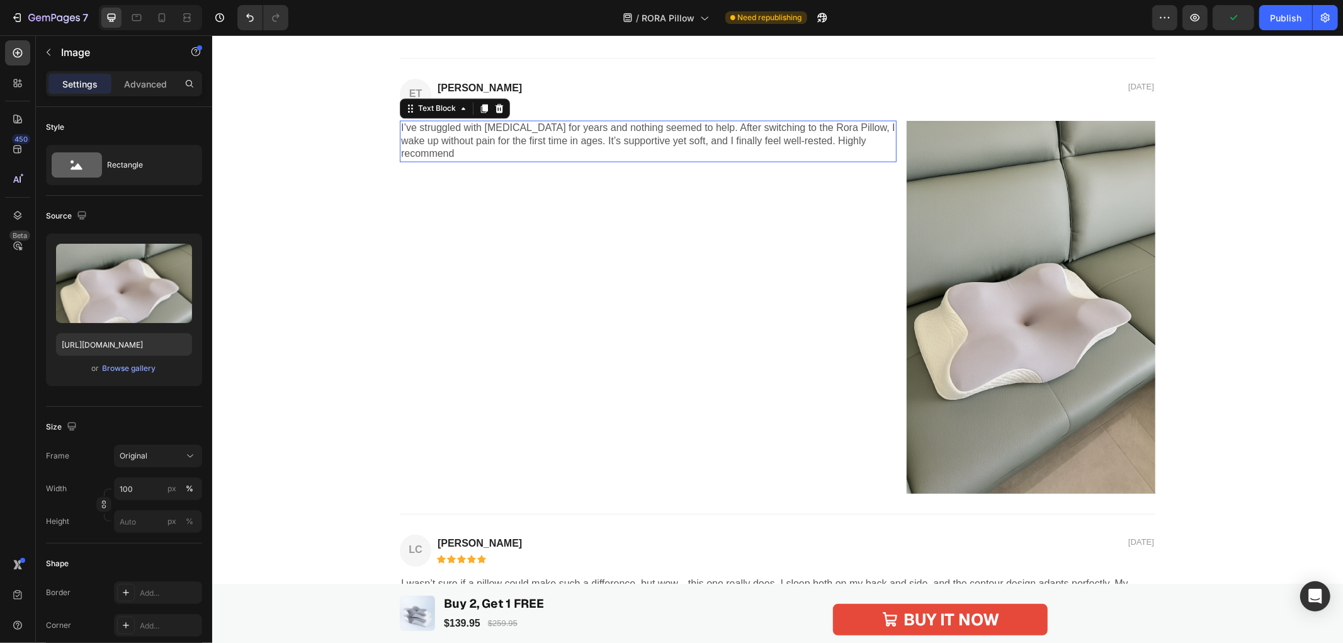
click at [461, 154] on p "I’ve struggled with neck stiffness for years and nothing seemed to help. After …" at bounding box center [647, 140] width 494 height 39
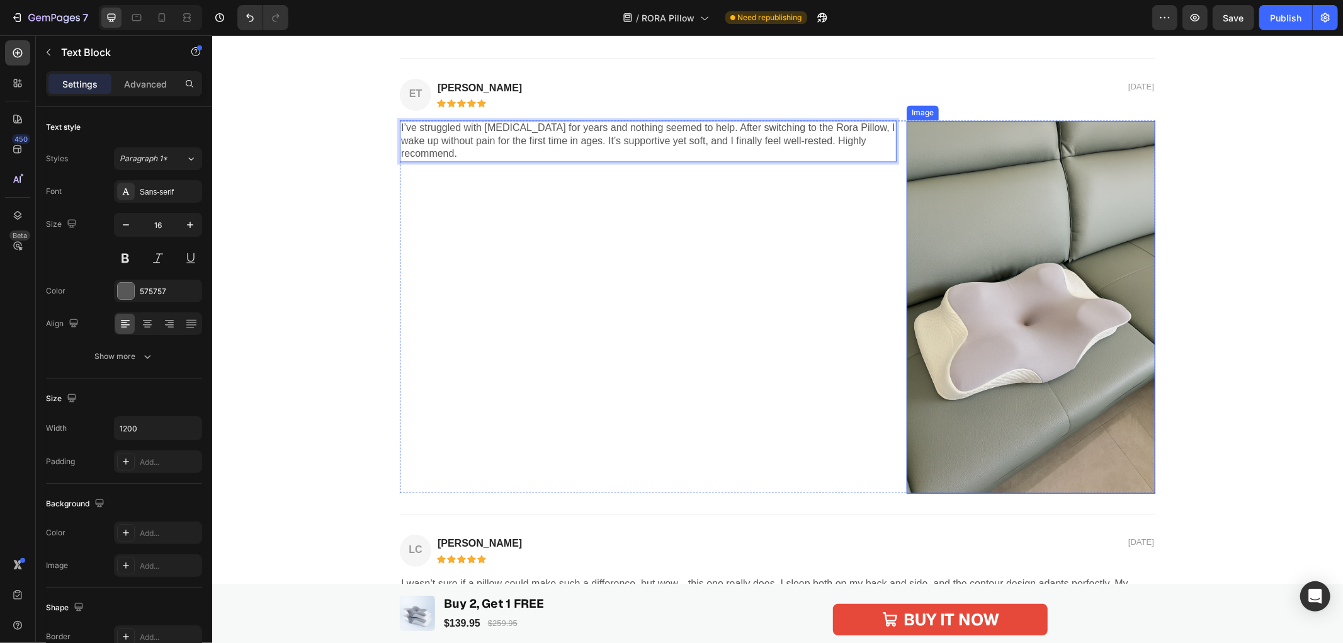
click at [967, 340] on img at bounding box center [1030, 306] width 249 height 373
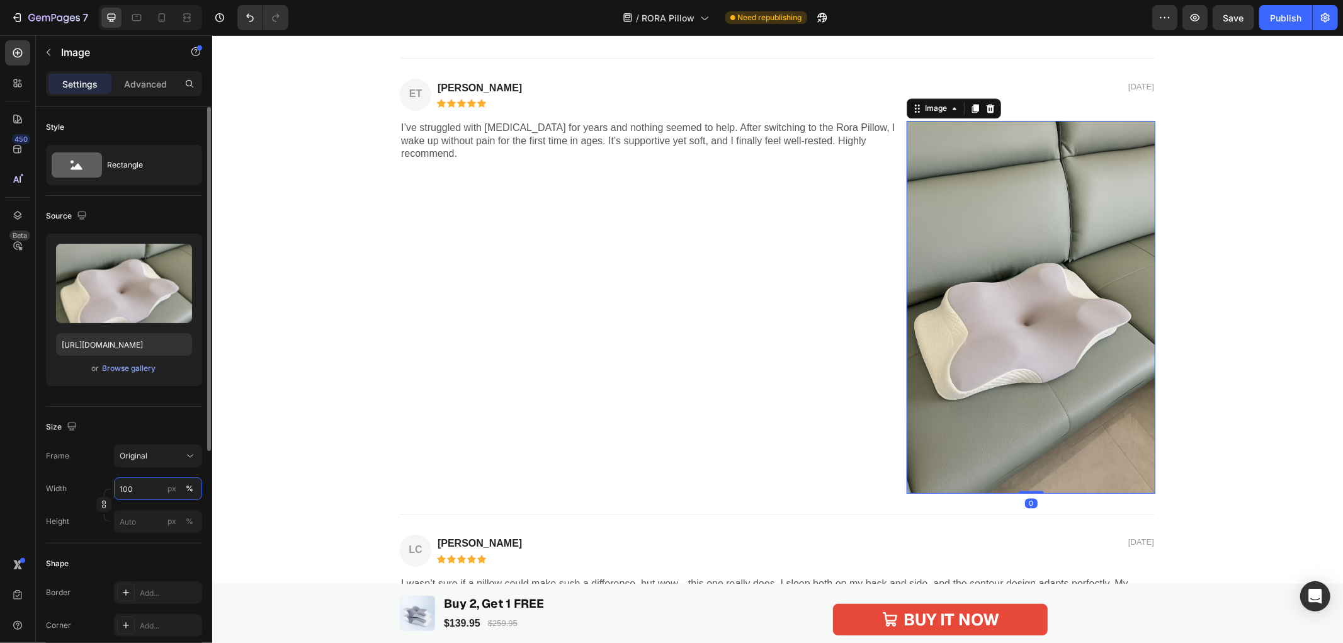
click at [137, 490] on input "100" at bounding box center [158, 488] width 88 height 23
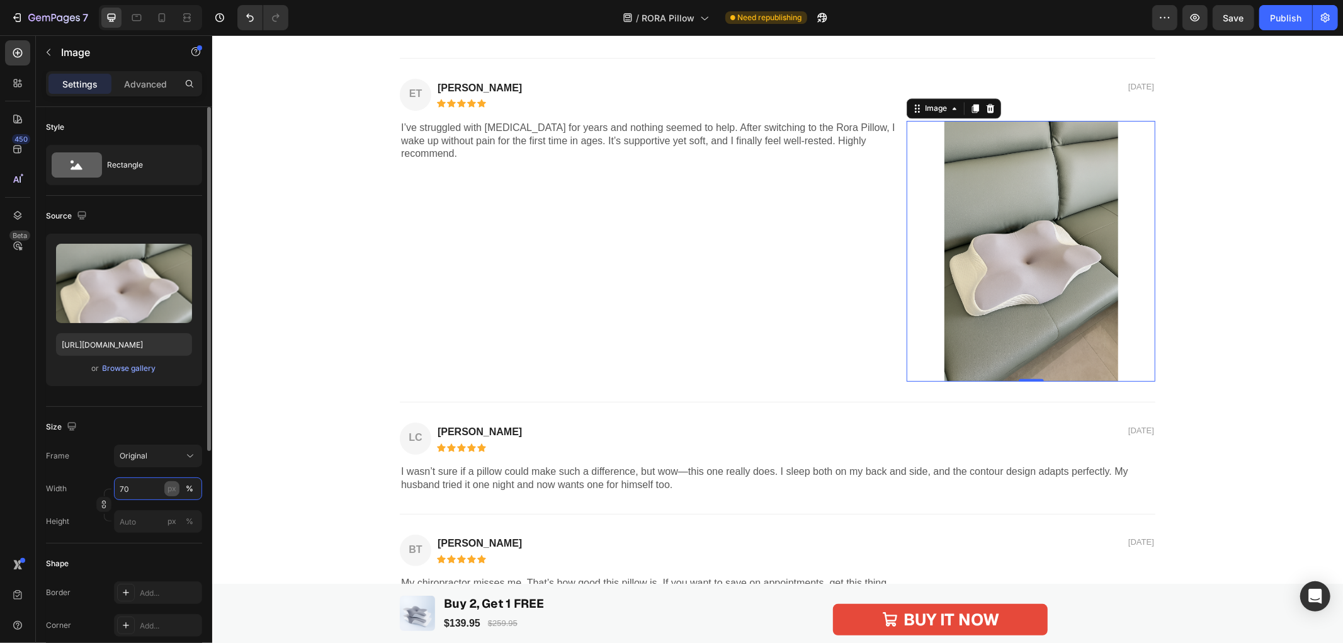
type input "70"
click at [330, 372] on div "Speak your RORA Text Block WHAT OUR CUSTOMERS THINK Heading ET Text Block Emma …" at bounding box center [776, 350] width 1105 height 743
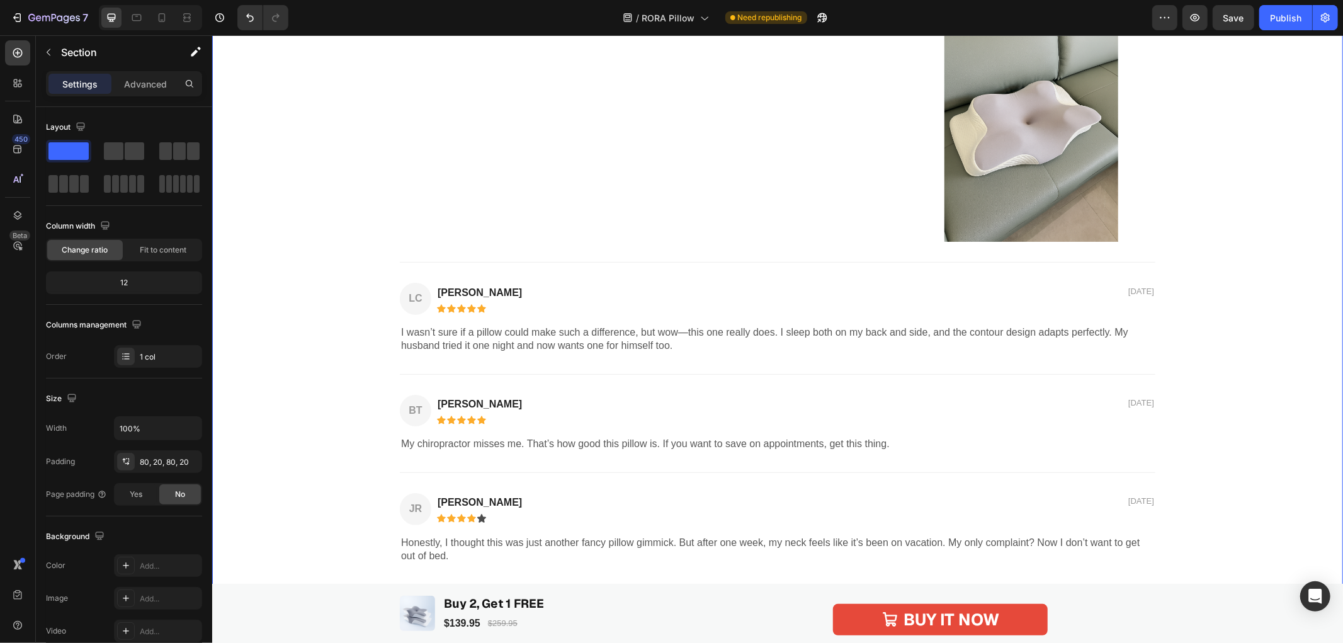
scroll to position [2238, 0]
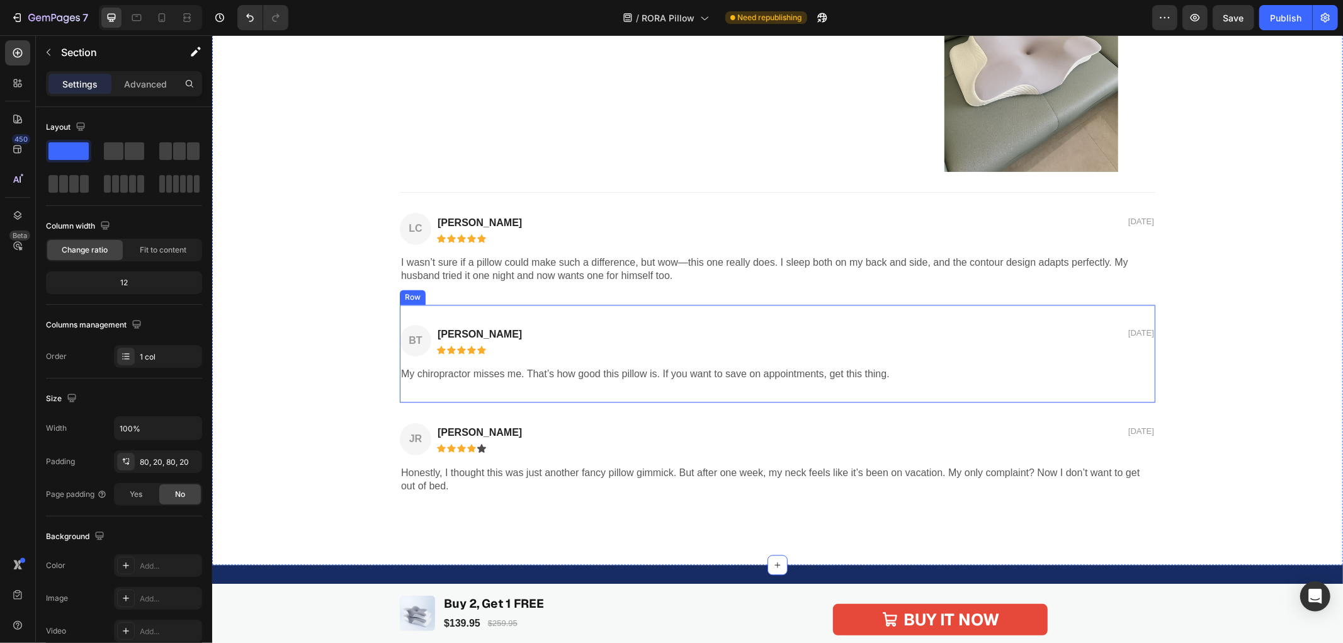
click at [886, 315] on div "BT Text Block Ben T. Text Block 03/07/2024 Text Block Row Icon Icon Icon Icon I…" at bounding box center [776, 352] width 755 height 99
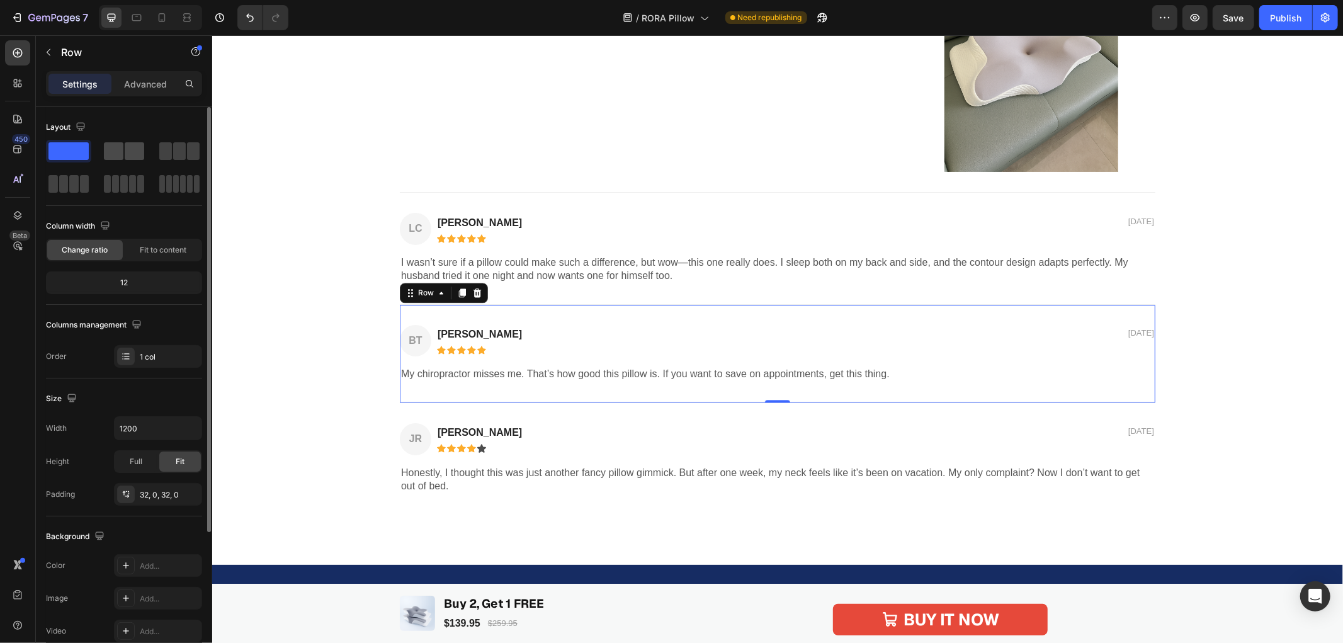
click at [115, 152] on span at bounding box center [114, 151] width 20 height 18
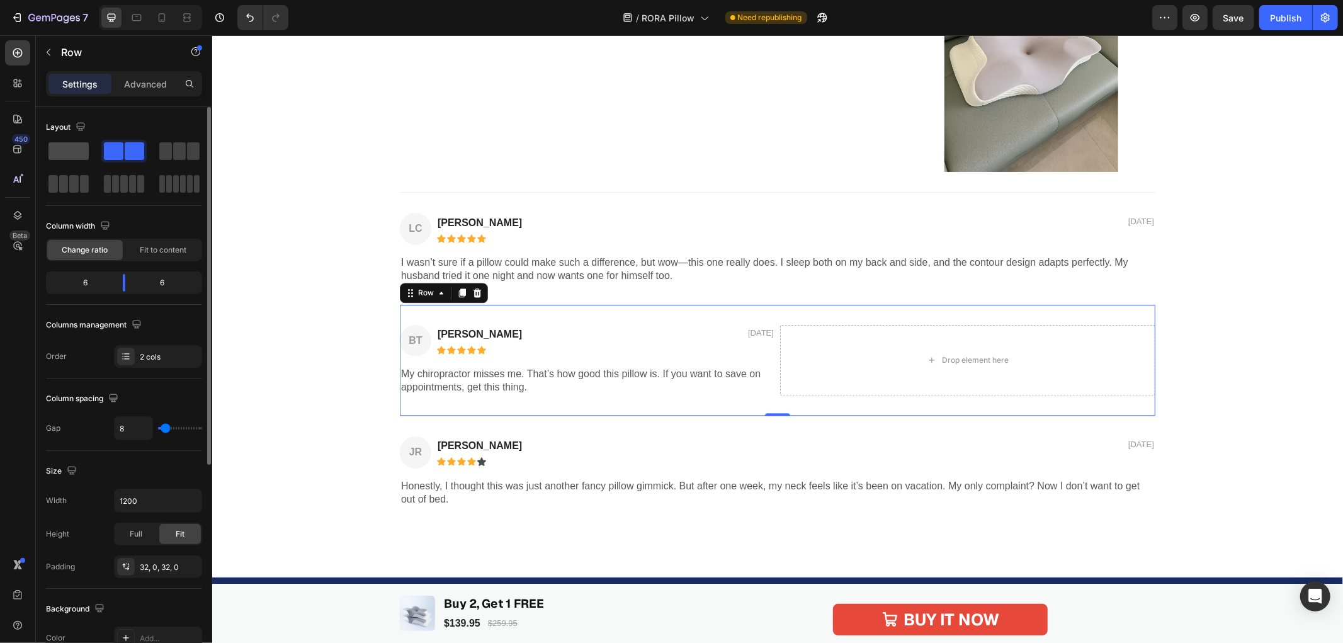
click at [67, 152] on span at bounding box center [68, 151] width 40 height 18
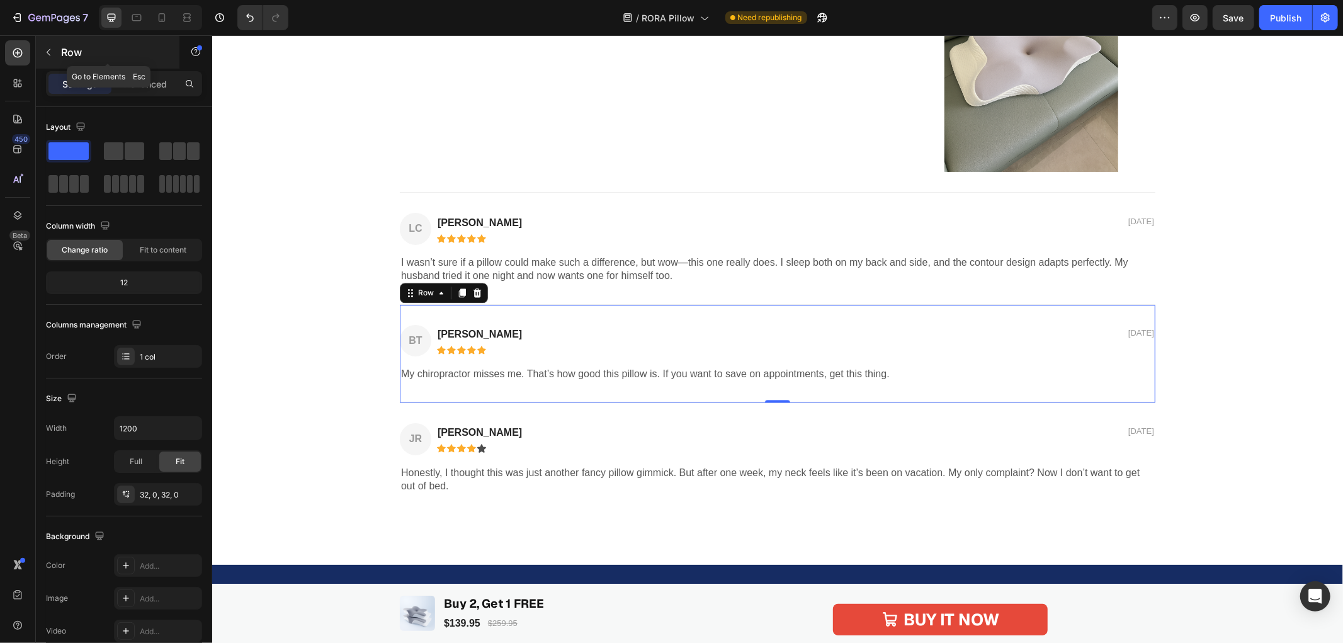
click at [58, 57] on button "button" at bounding box center [48, 52] width 20 height 20
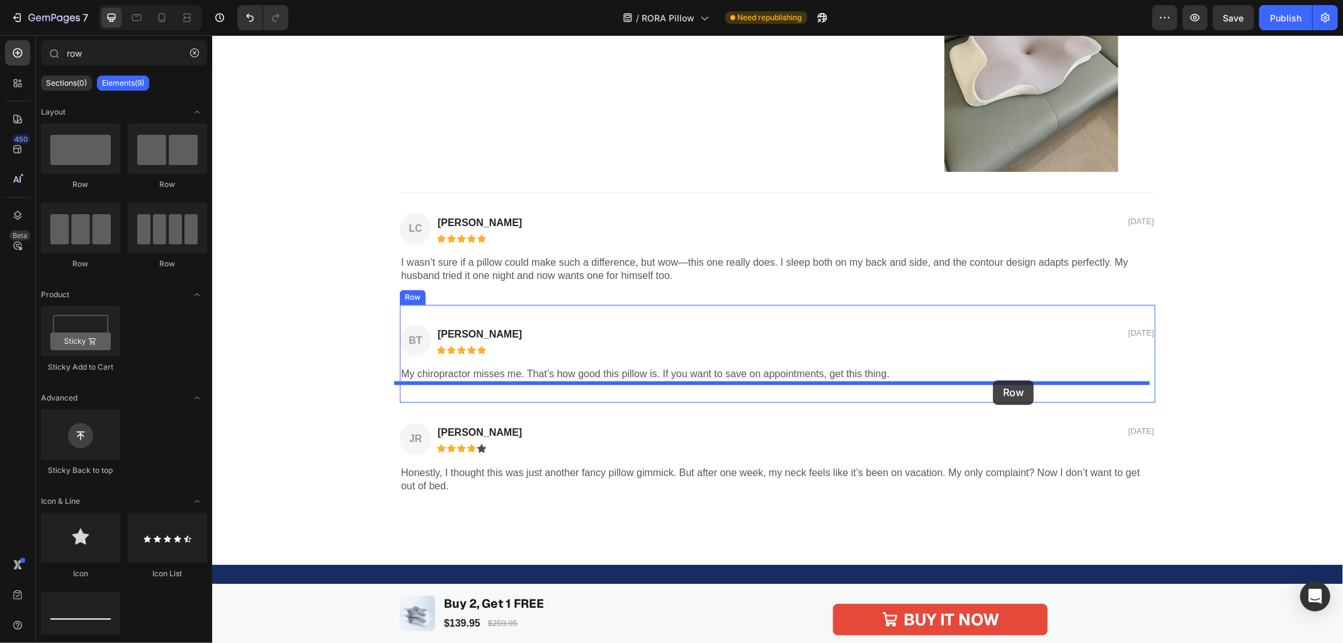
drag, startPoint x: 376, startPoint y: 195, endPoint x: 992, endPoint y: 380, distance: 642.6
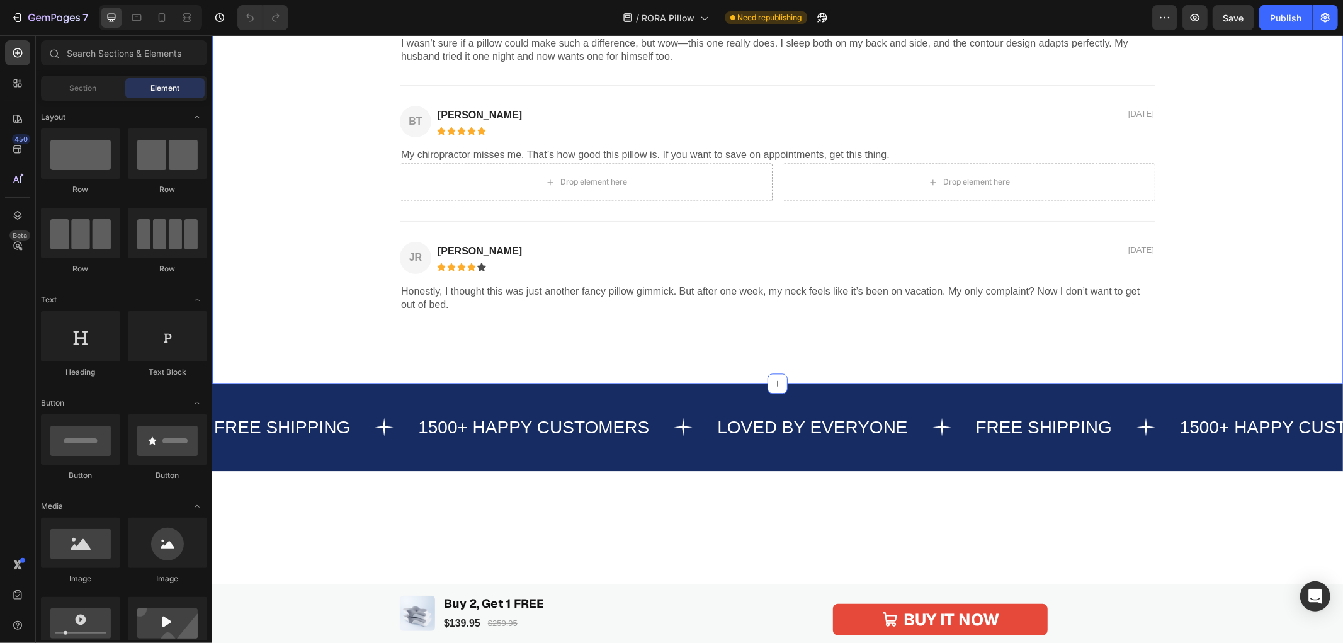
scroll to position [2447, 0]
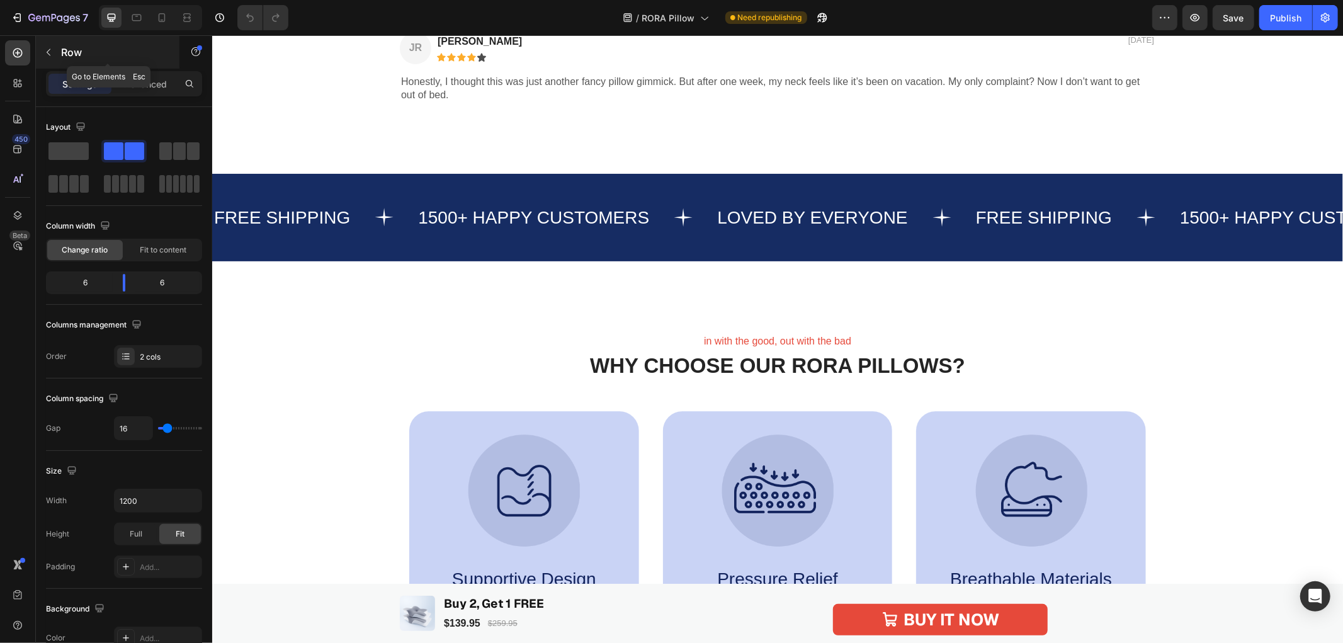
click at [48, 57] on button "button" at bounding box center [48, 52] width 20 height 20
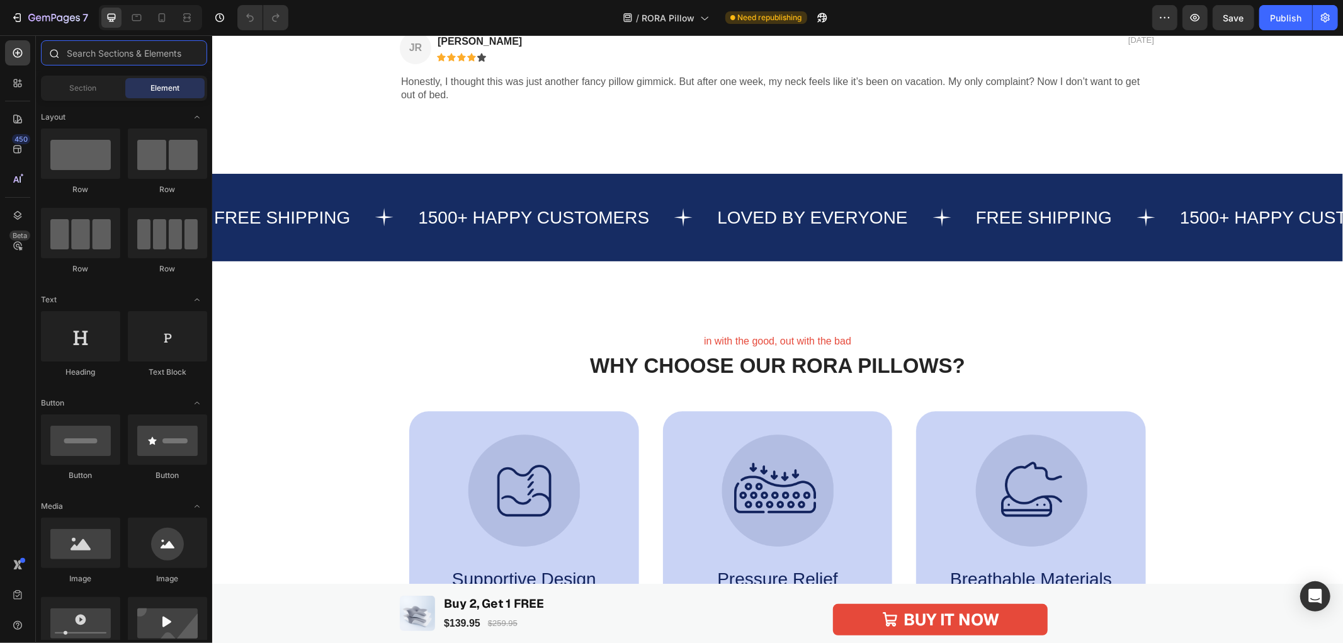
click at [110, 54] on input "text" at bounding box center [124, 52] width 166 height 25
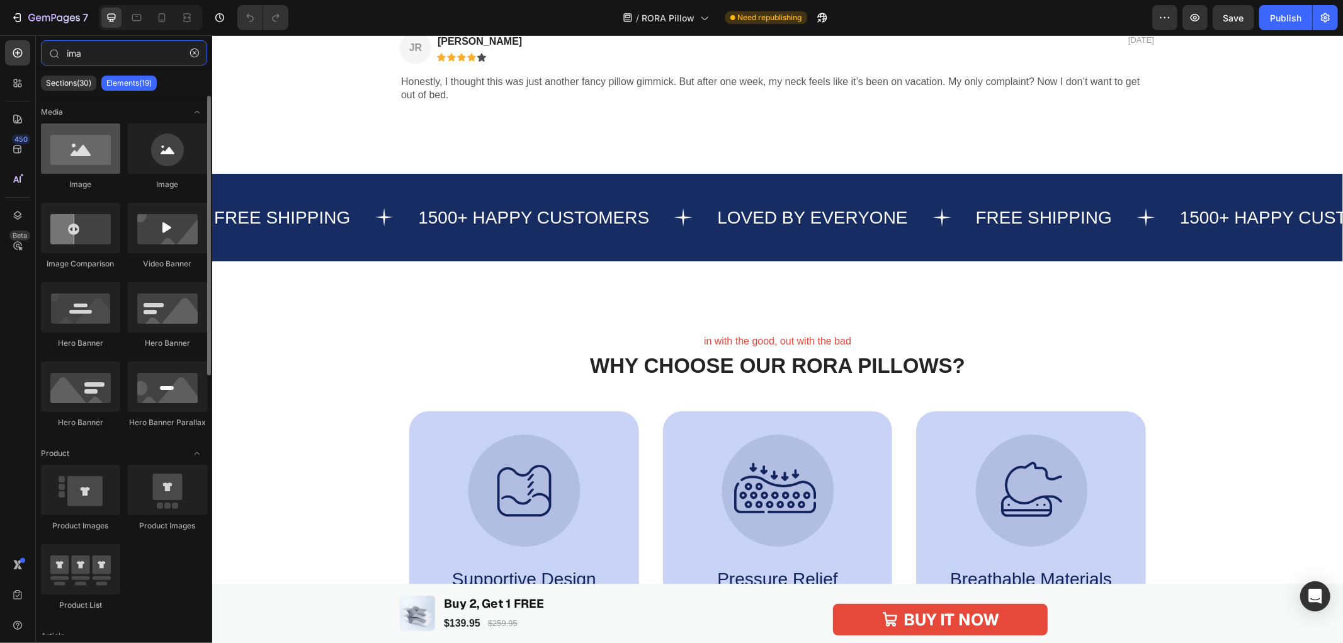
type input "ima"
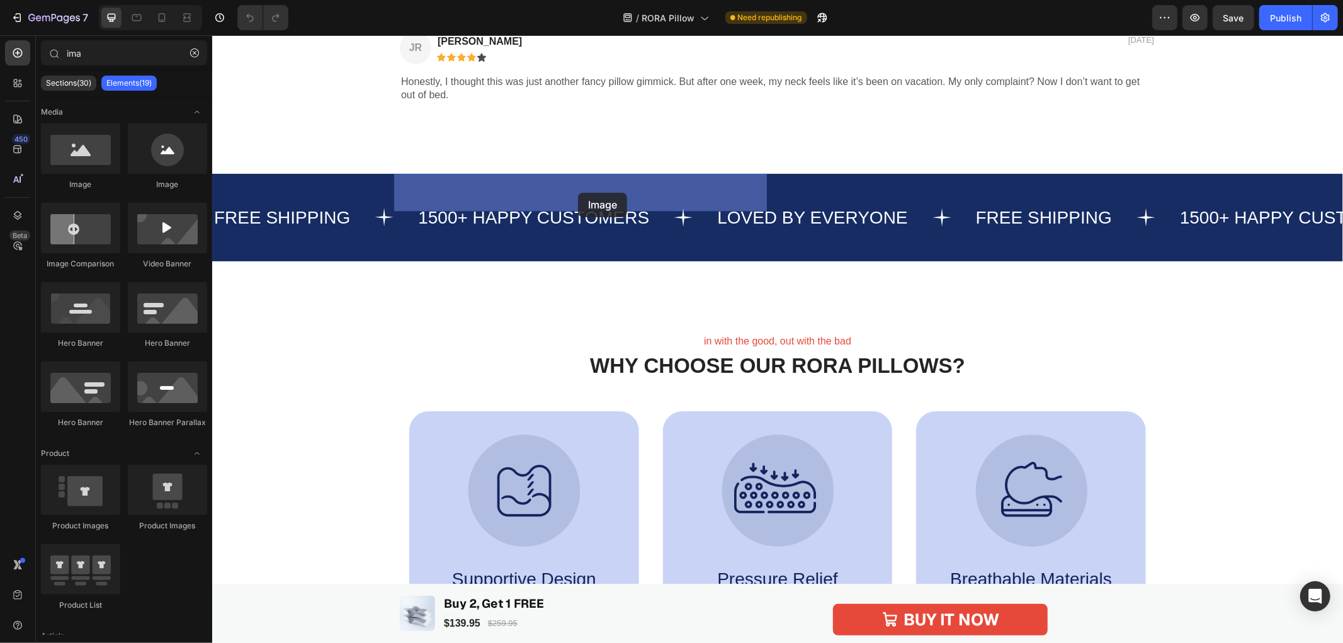
drag, startPoint x: 284, startPoint y: 191, endPoint x: 577, endPoint y: 192, distance: 293.3
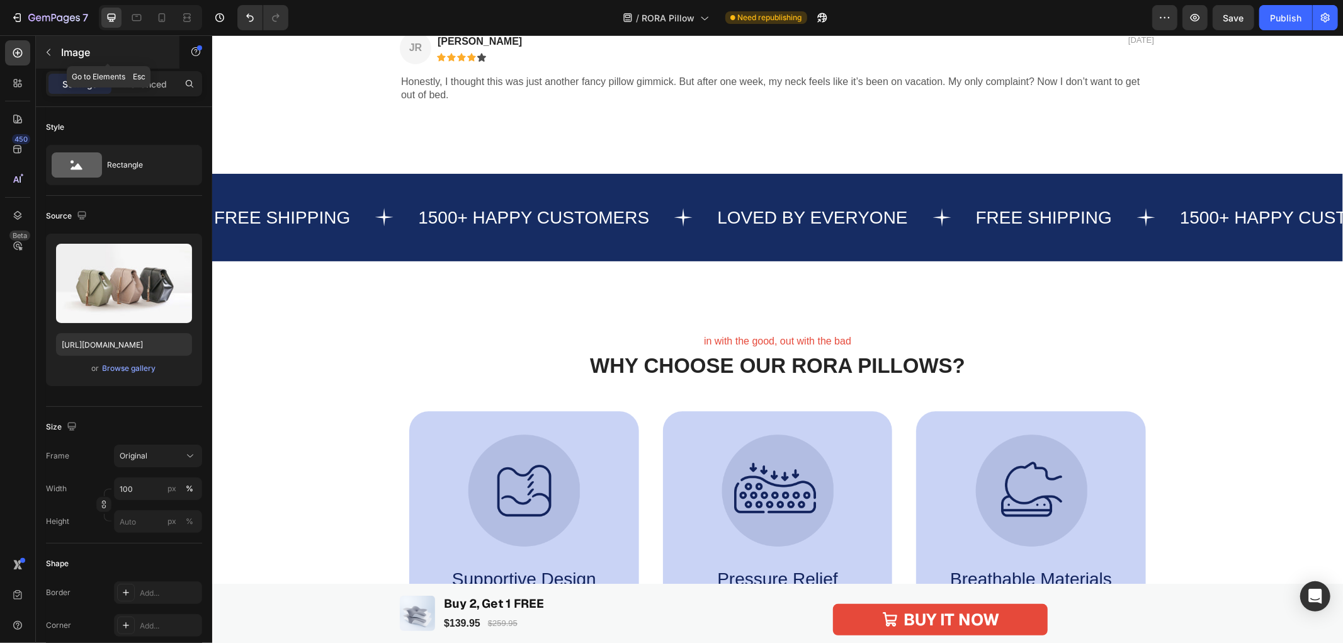
click at [47, 54] on icon "button" at bounding box center [48, 52] width 10 height 10
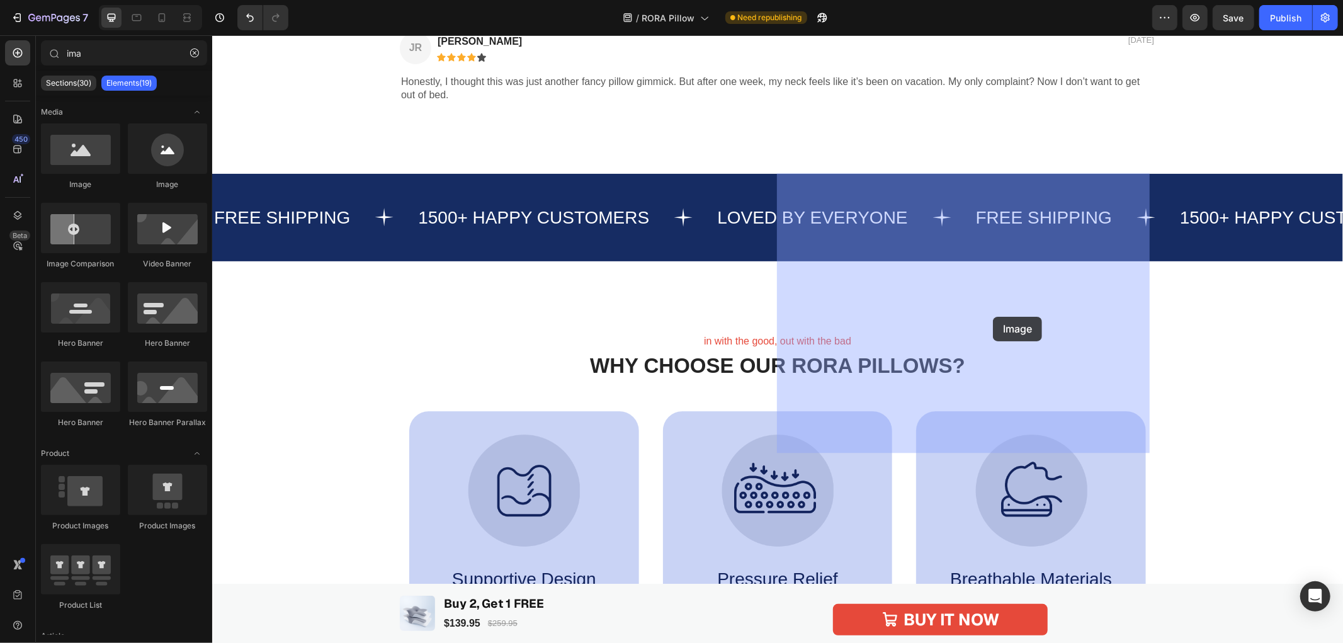
drag, startPoint x: 274, startPoint y: 176, endPoint x: 1214, endPoint y: 333, distance: 952.2
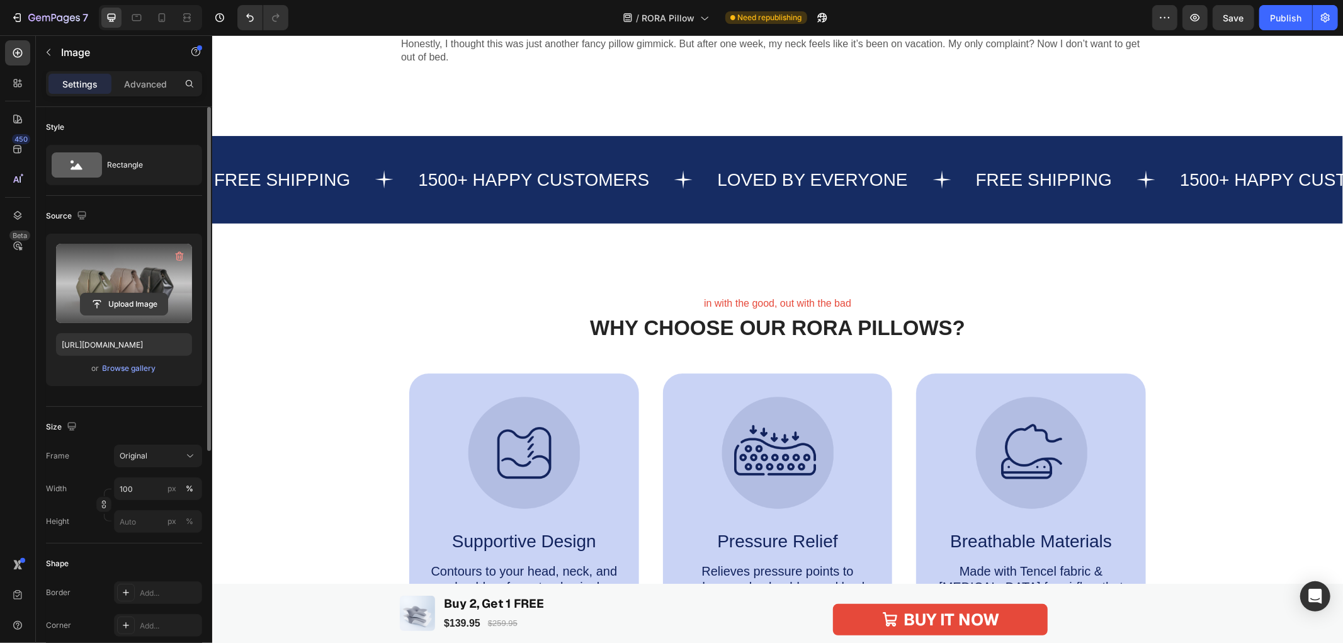
click at [116, 299] on input "file" at bounding box center [124, 303] width 87 height 21
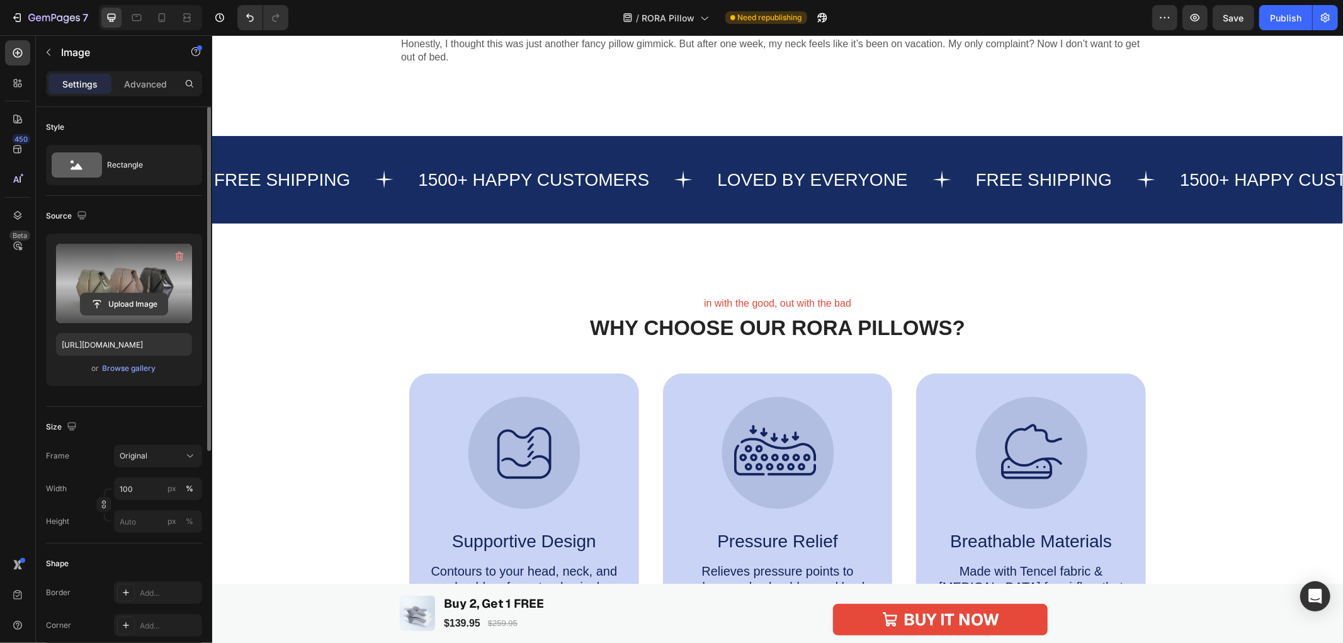
click at [114, 298] on input "file" at bounding box center [124, 303] width 87 height 21
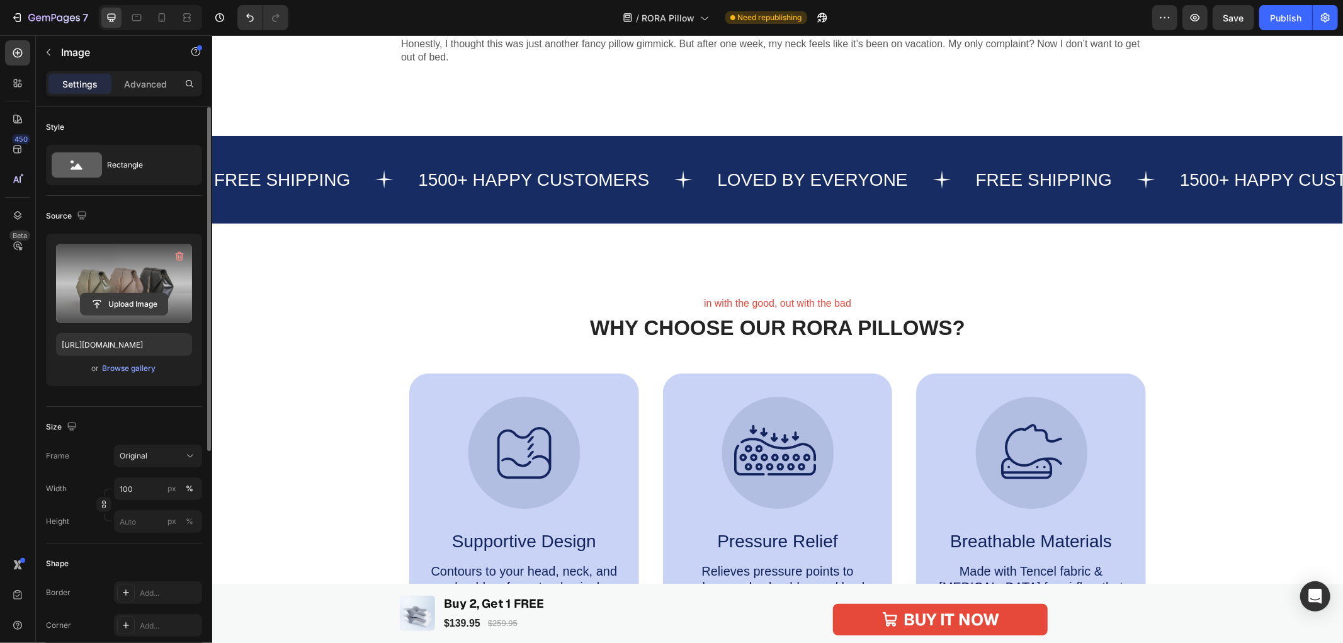
click at [133, 300] on input "file" at bounding box center [124, 303] width 87 height 21
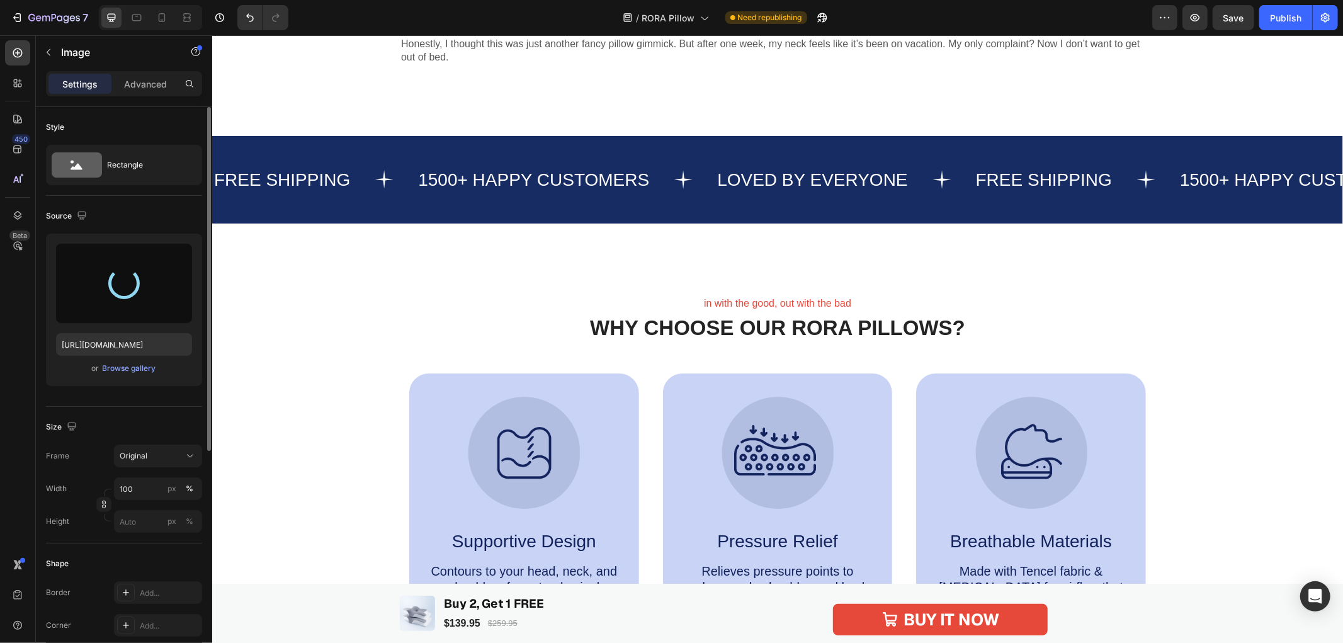
type input "[URL][DOMAIN_NAME]"
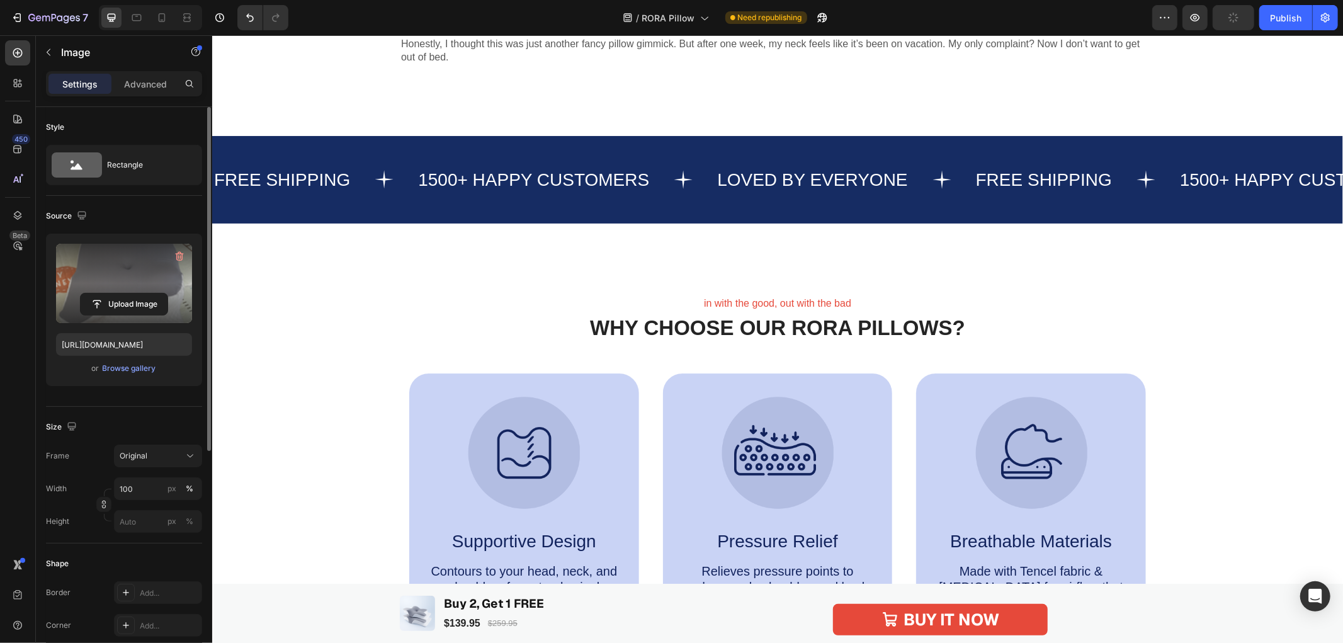
click at [127, 301] on input "file" at bounding box center [124, 303] width 87 height 21
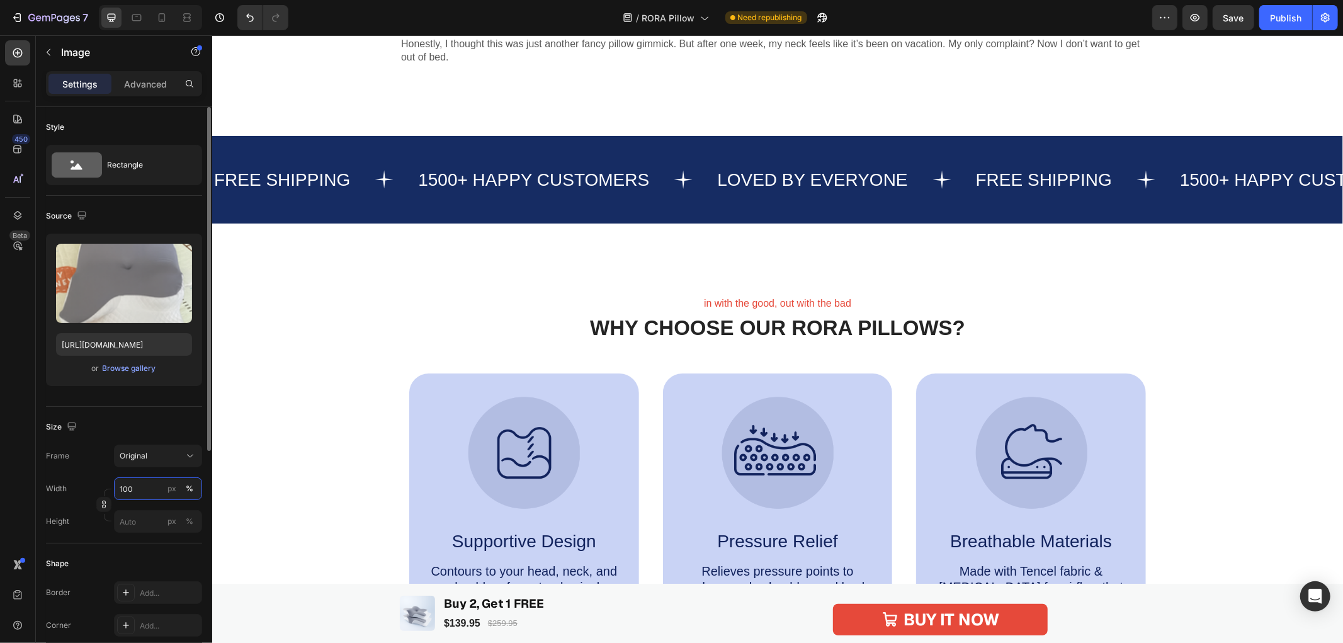
click at [135, 483] on input "100" at bounding box center [158, 488] width 88 height 23
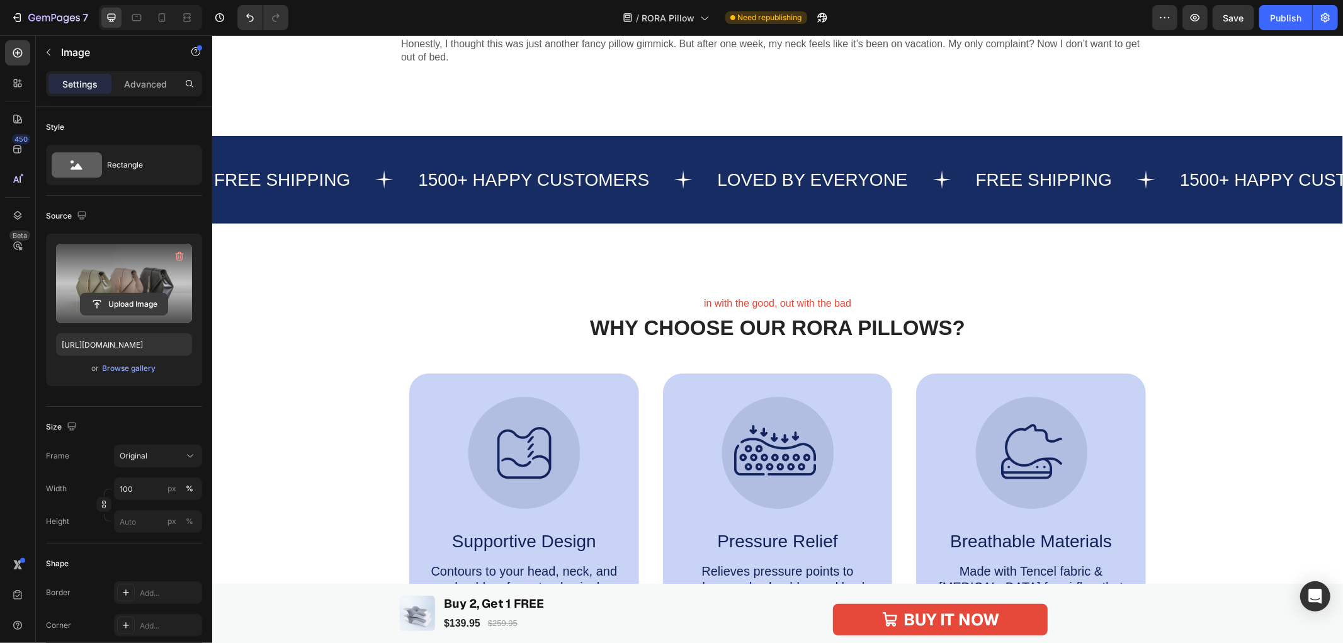
click at [122, 301] on input "file" at bounding box center [124, 303] width 87 height 21
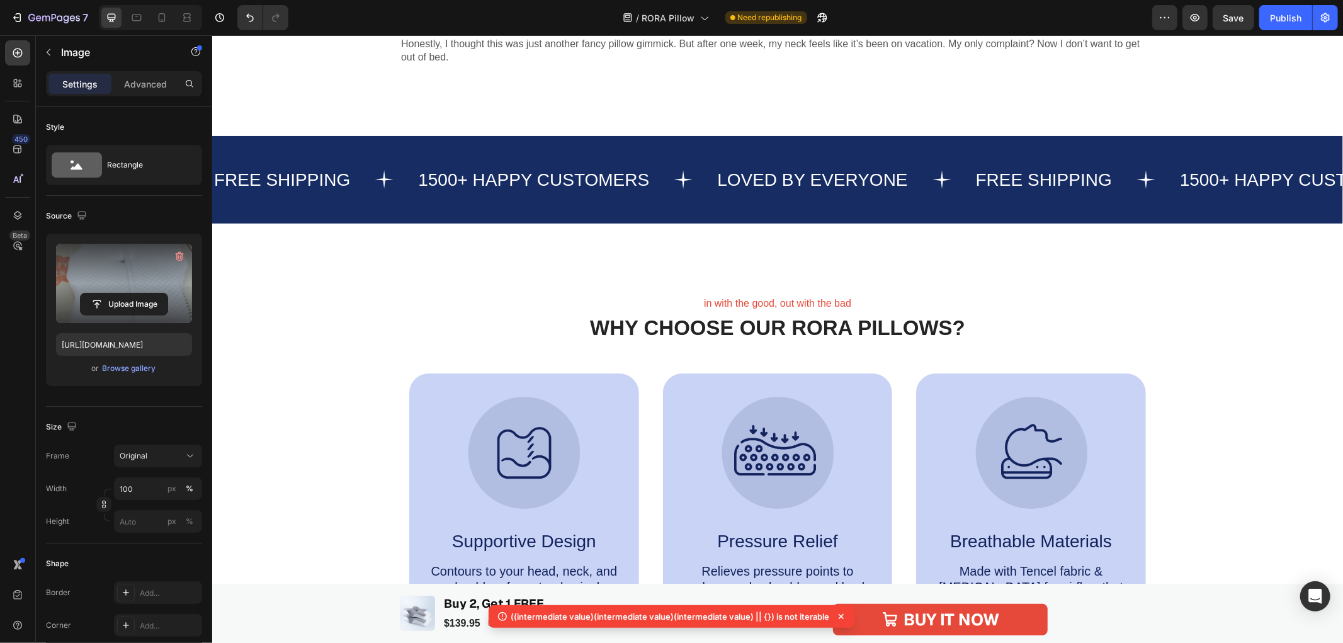
type input "[URL][DOMAIN_NAME]"
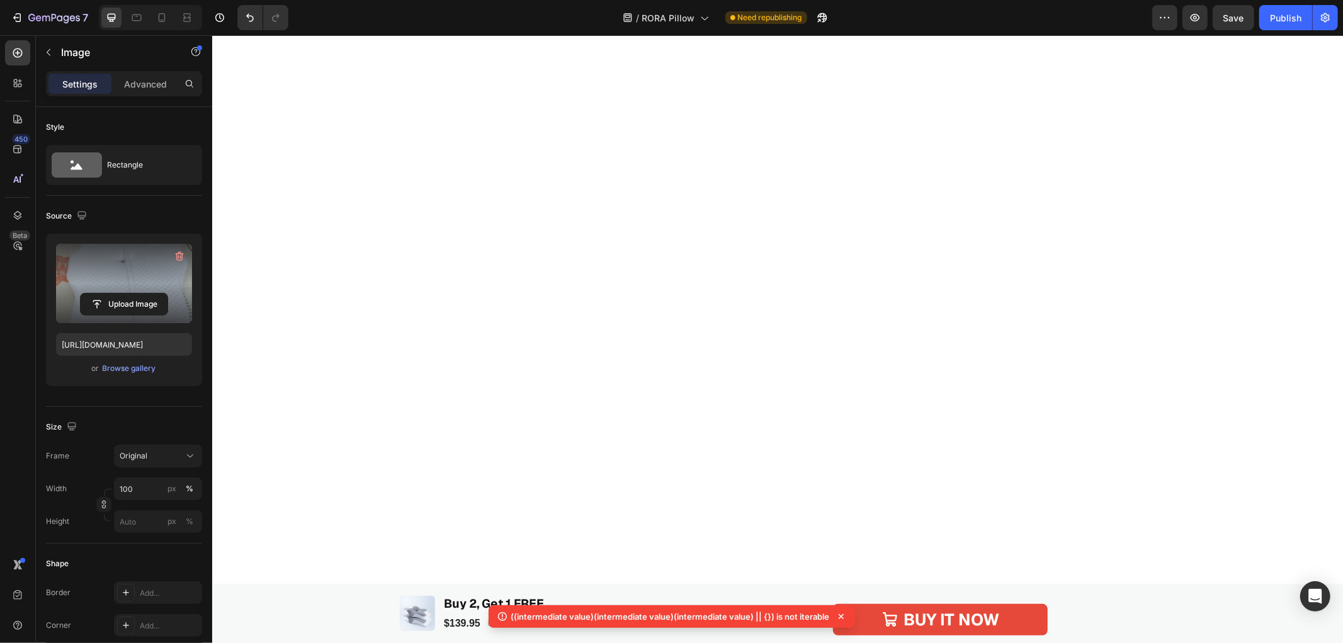
scroll to position [2518, 0]
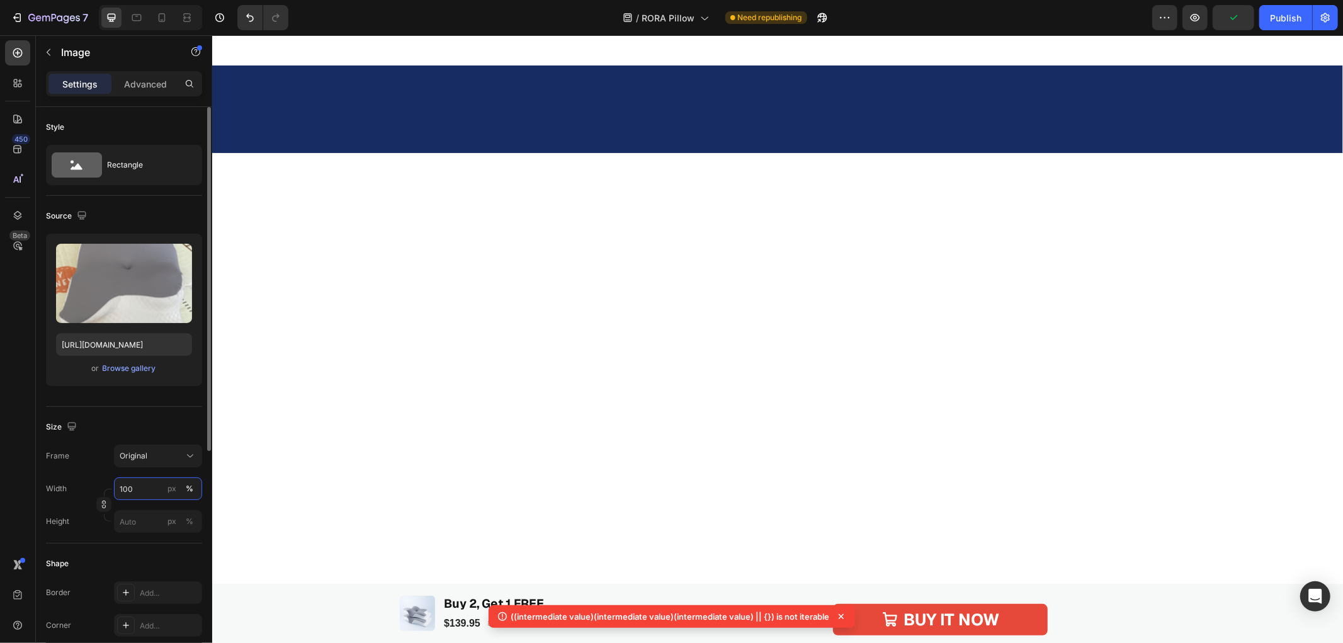
click at [137, 490] on input "100" at bounding box center [158, 488] width 88 height 23
type input "70"
click at [139, 488] on input "100" at bounding box center [158, 488] width 88 height 23
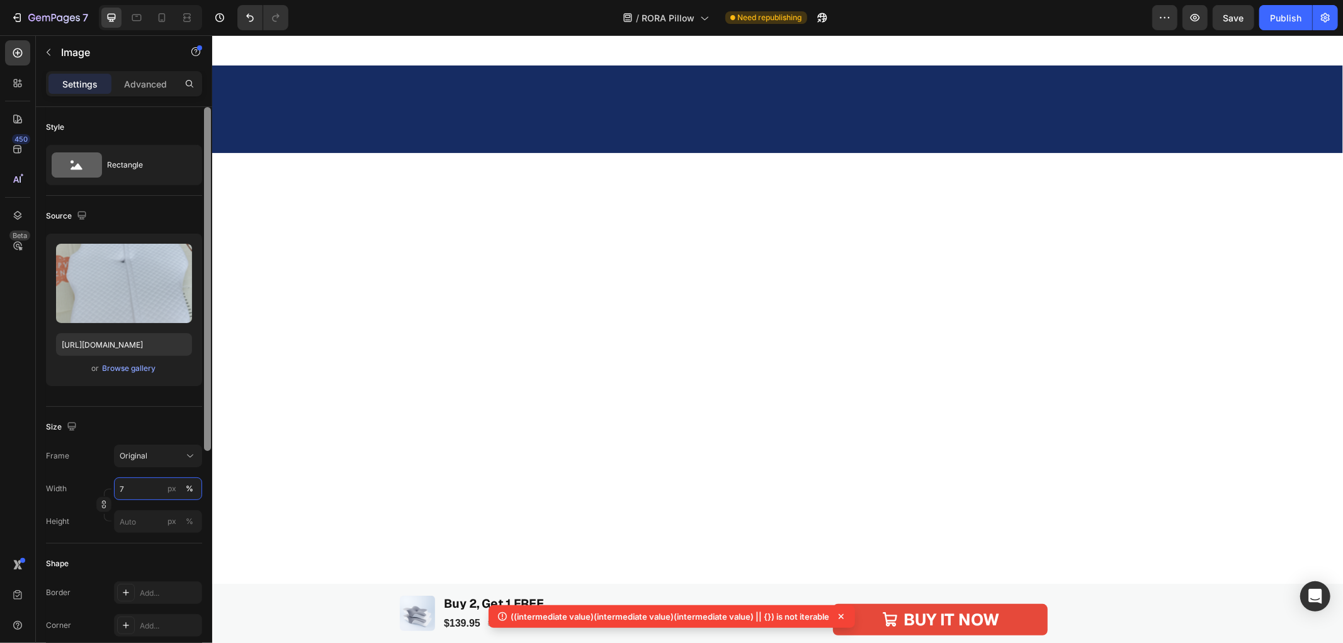
type input "70"
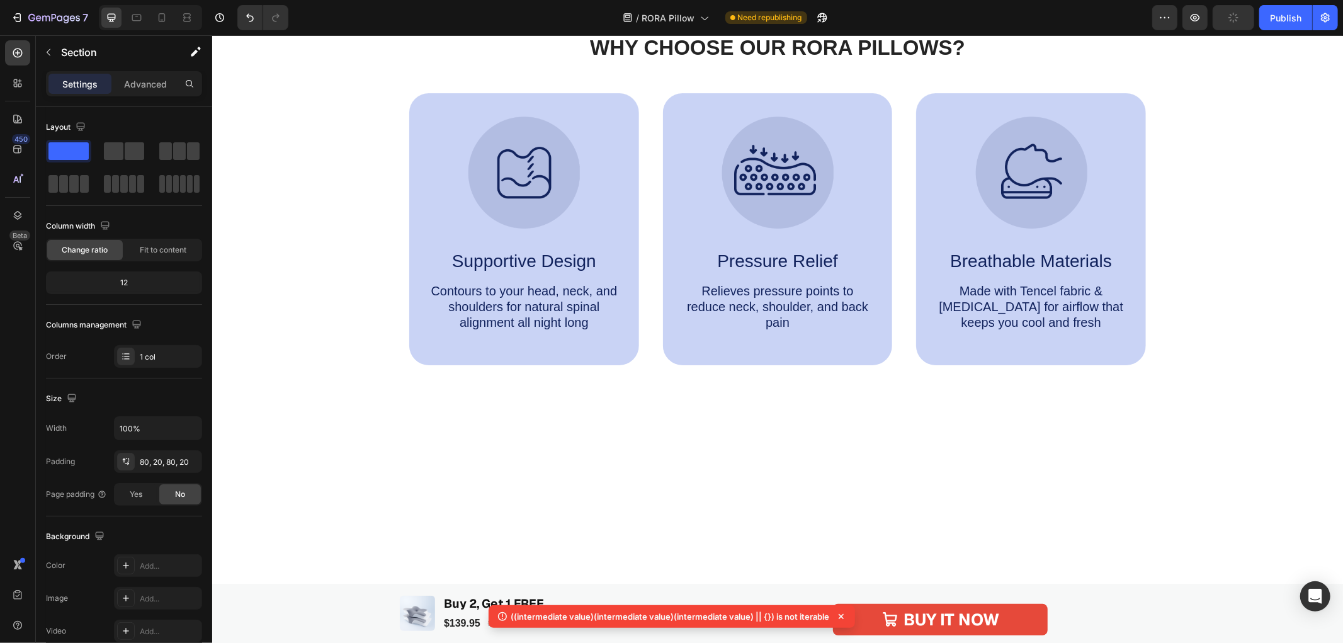
scroll to position [2797, 0]
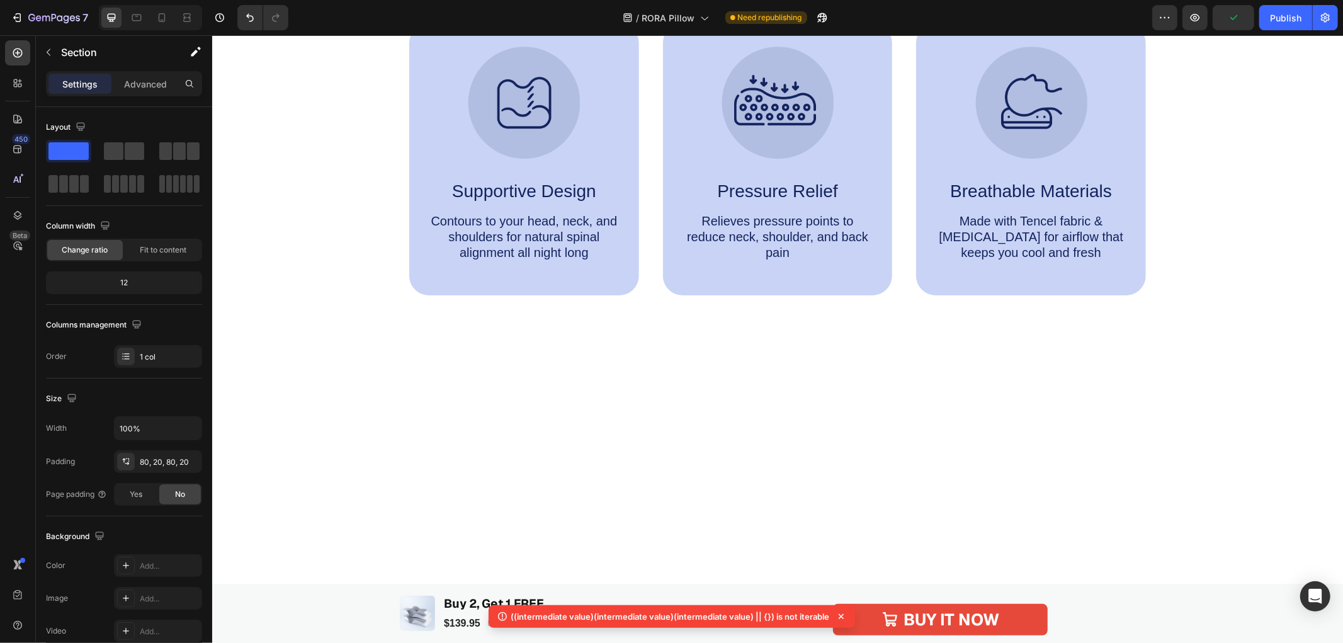
click at [838, 617] on icon at bounding box center [840, 616] width 5 height 5
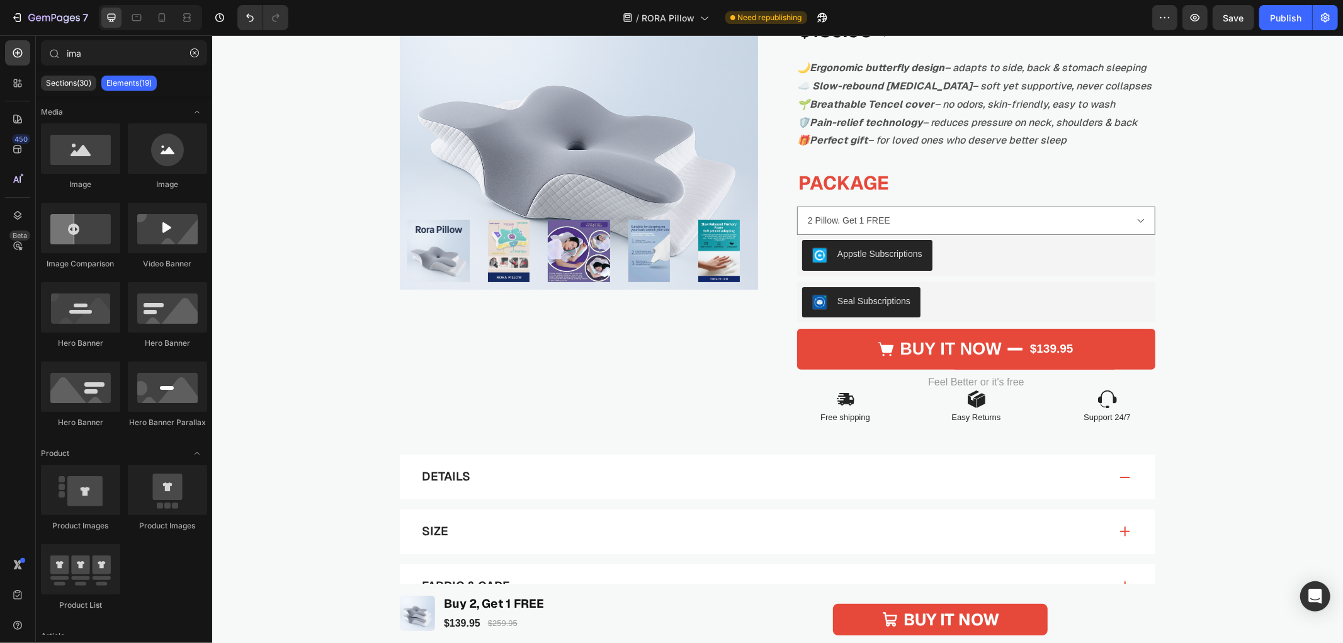
scroll to position [0, 0]
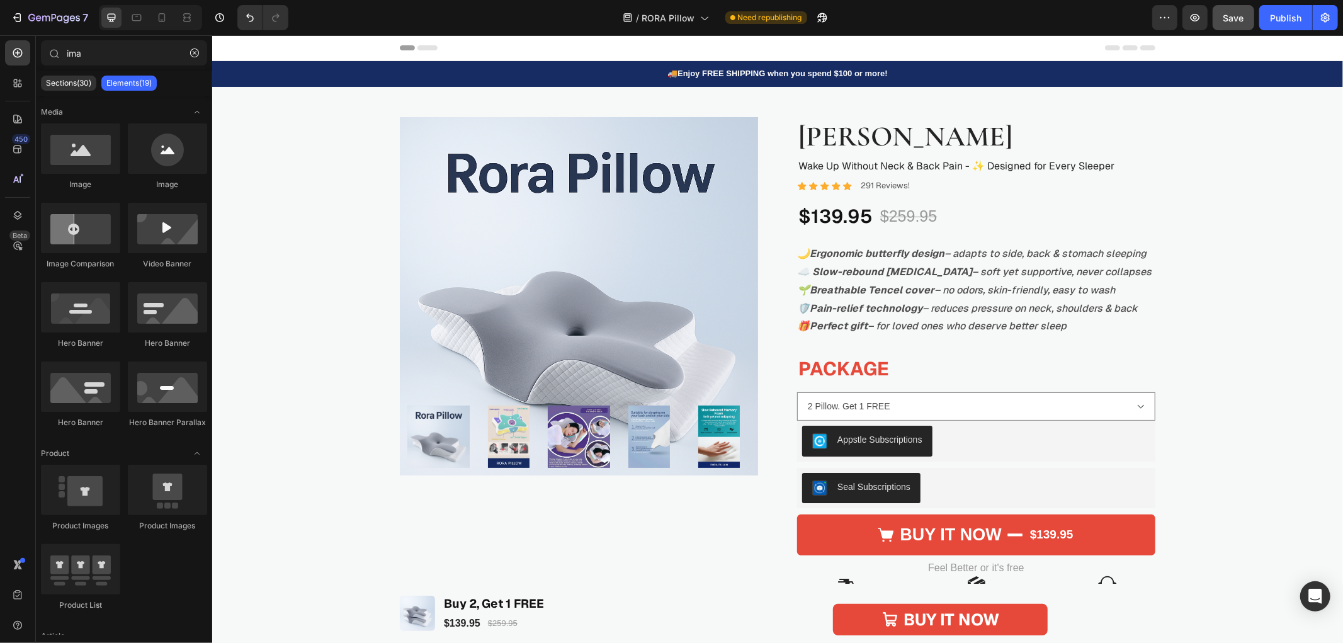
click at [1232, 20] on span "Save" at bounding box center [1233, 18] width 21 height 11
click at [1240, 20] on span "Save" at bounding box center [1233, 18] width 21 height 11
